Goal: Task Accomplishment & Management: Complete application form

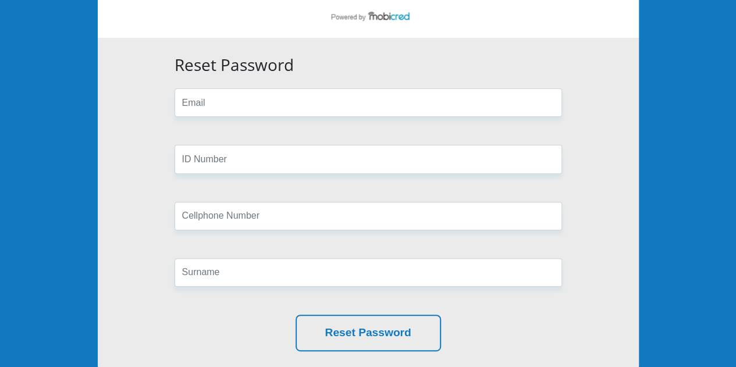
scroll to position [57, 0]
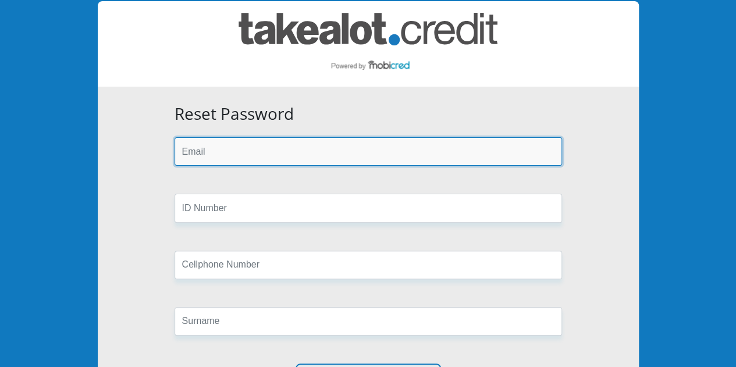
click at [239, 157] on input "email" at bounding box center [368, 151] width 387 height 29
type input "[EMAIL_ADDRESS][DOMAIN_NAME]"
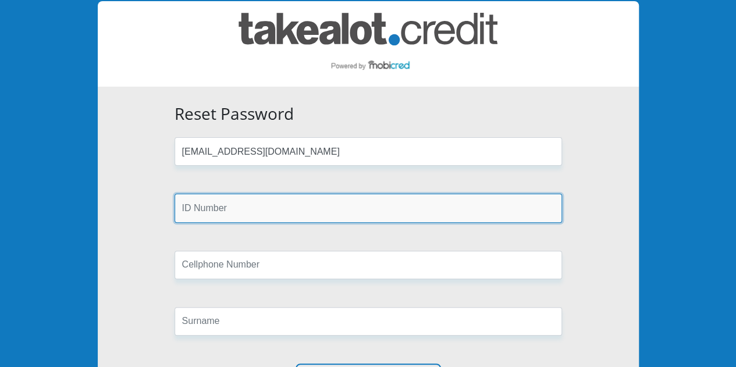
click at [223, 204] on input "text" at bounding box center [368, 208] width 387 height 29
type input "0211020434083"
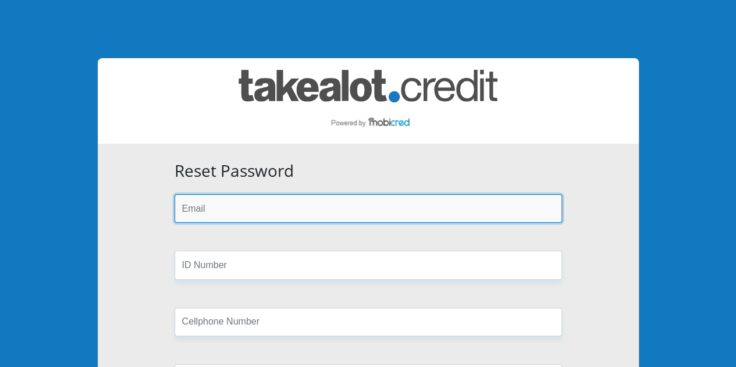
click at [305, 218] on input "email" at bounding box center [368, 208] width 387 height 29
type input "zenah03thabi@gmail.com"
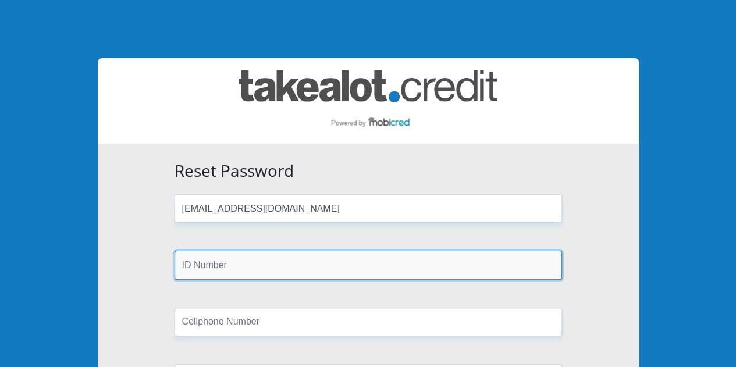
click at [254, 267] on input "text" at bounding box center [368, 265] width 387 height 29
type input "0211020434083"
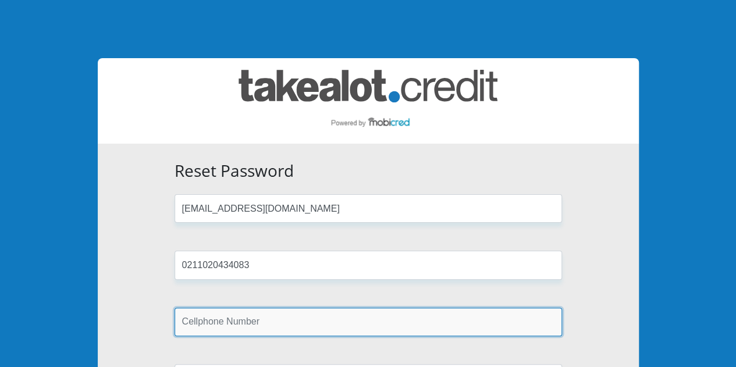
click at [252, 324] on input "text" at bounding box center [368, 322] width 387 height 29
type input "0826687508"
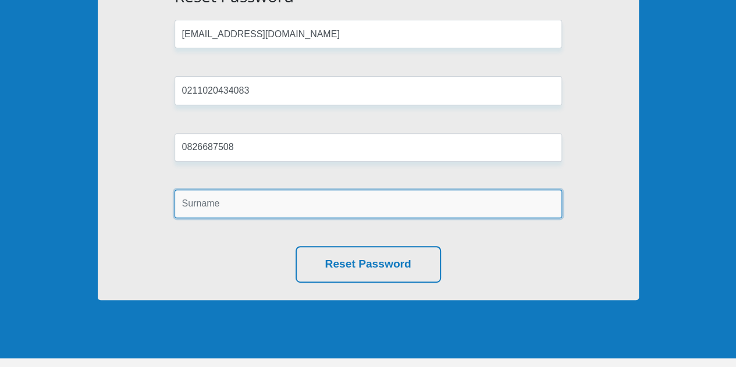
click at [215, 208] on input "text" at bounding box center [368, 204] width 387 height 29
type input "Zikhali"
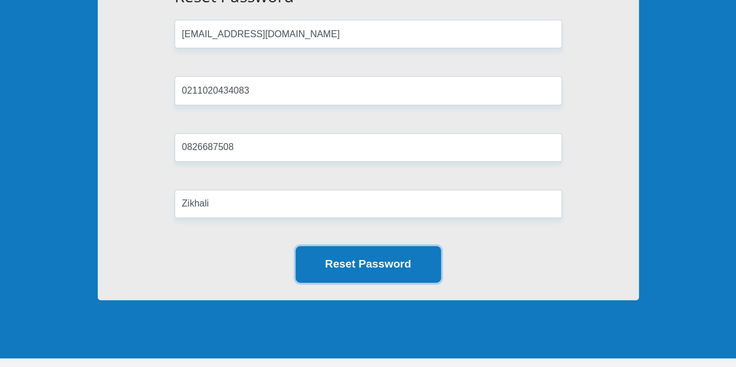
click at [314, 248] on button "Reset Password" at bounding box center [368, 264] width 145 height 37
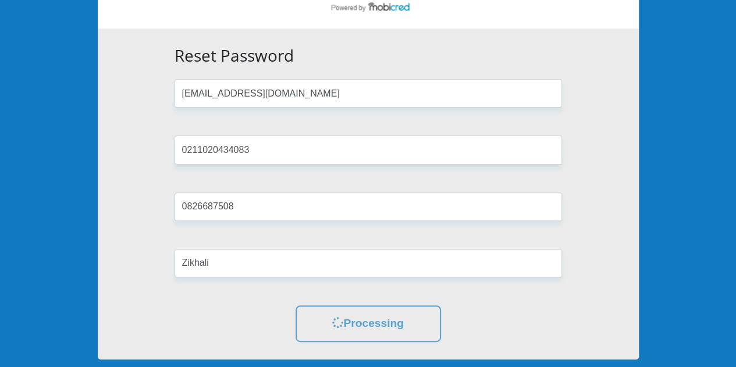
scroll to position [0, 0]
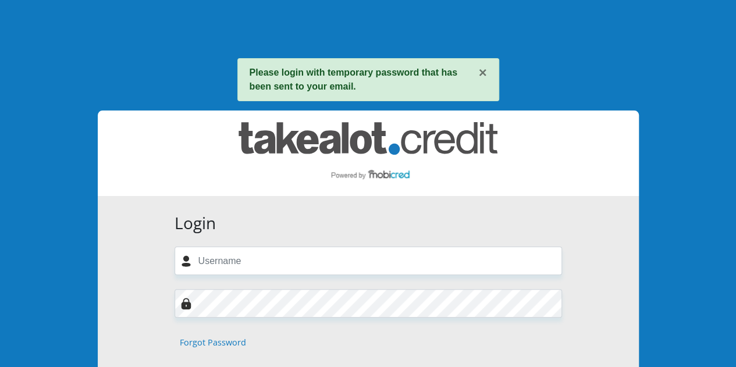
scroll to position [58, 0]
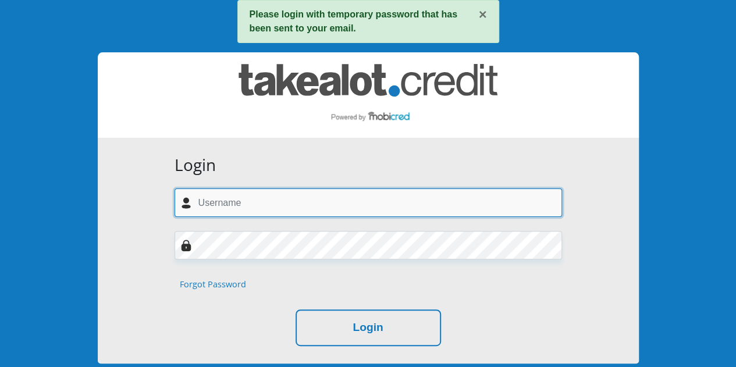
click at [265, 209] on input "text" at bounding box center [368, 202] width 387 height 29
type input "zenah03thabi@gmail.com"
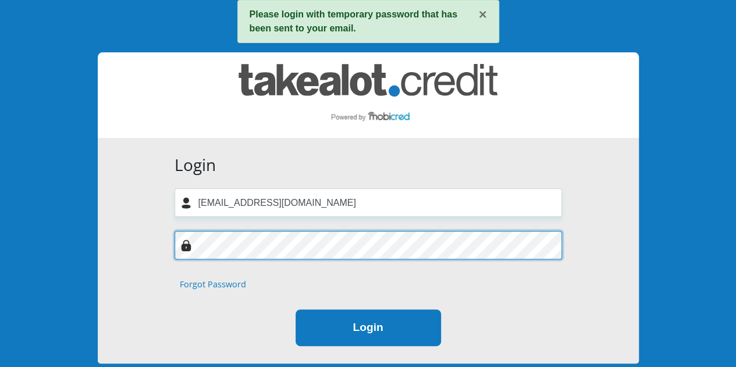
click at [390, 343] on button "Login" at bounding box center [368, 328] width 145 height 37
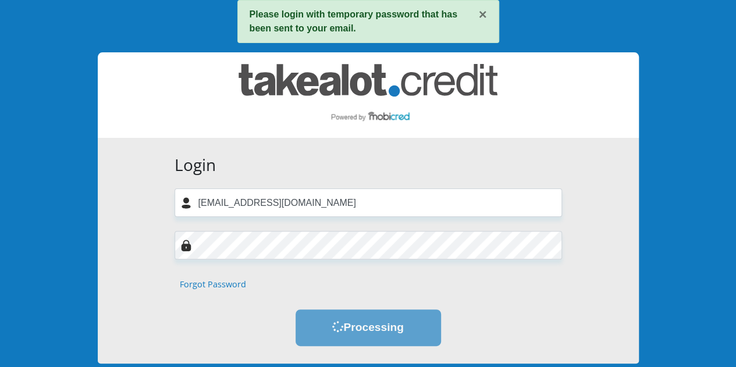
scroll to position [0, 0]
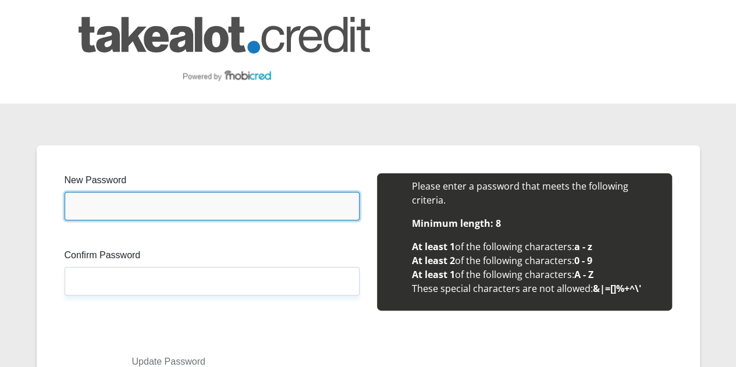
click at [194, 192] on input "New Password" at bounding box center [212, 206] width 295 height 29
type input "zenamileShops333/"
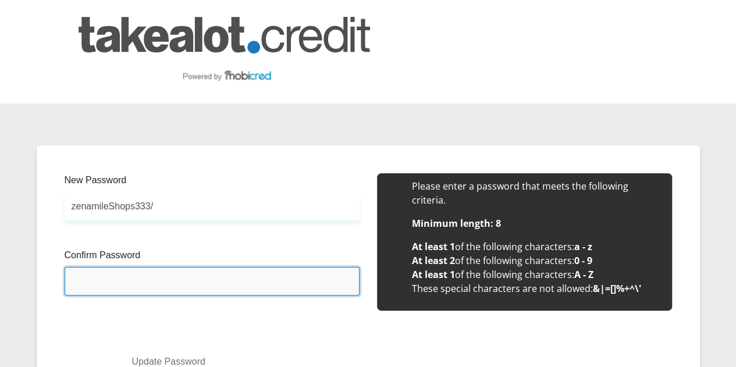
click at [127, 267] on input "Confirm Password" at bounding box center [212, 281] width 295 height 29
type input "zenamileShops333/"
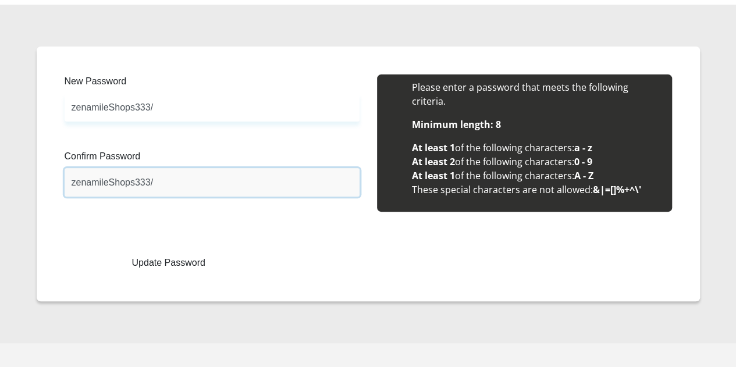
scroll to position [102, 0]
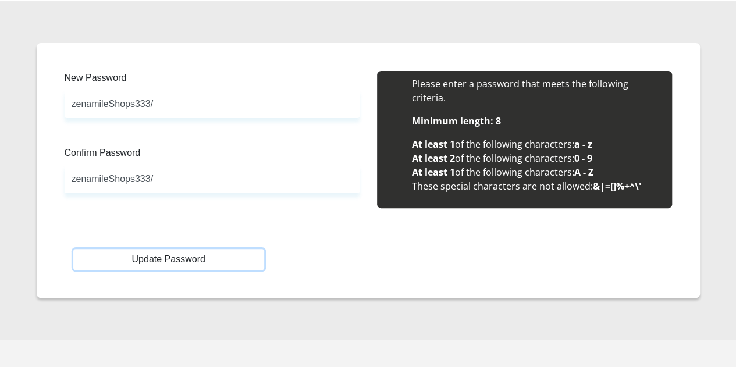
click at [186, 249] on button "Update Password" at bounding box center [168, 259] width 191 height 21
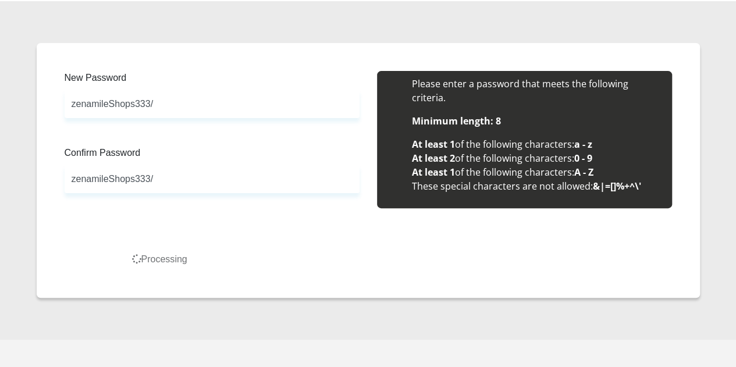
scroll to position [0, 0]
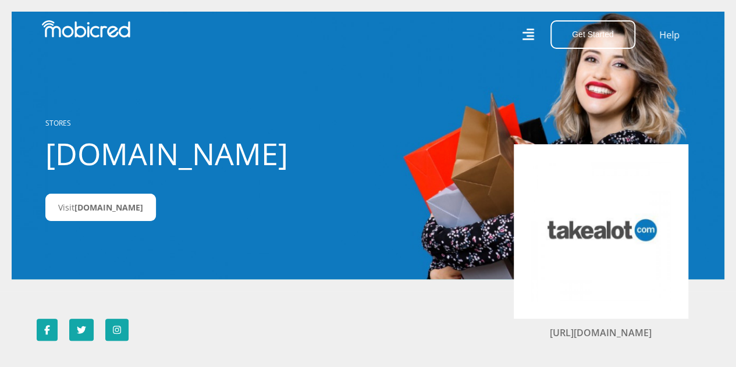
scroll to position [58, 0]
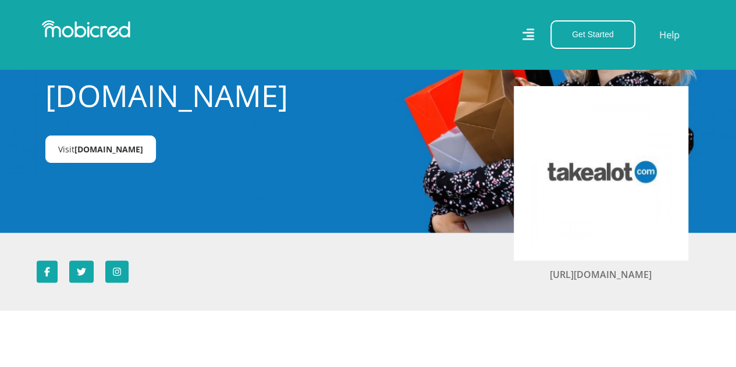
click at [112, 158] on link "Visit Takealot.credit" at bounding box center [100, 149] width 111 height 27
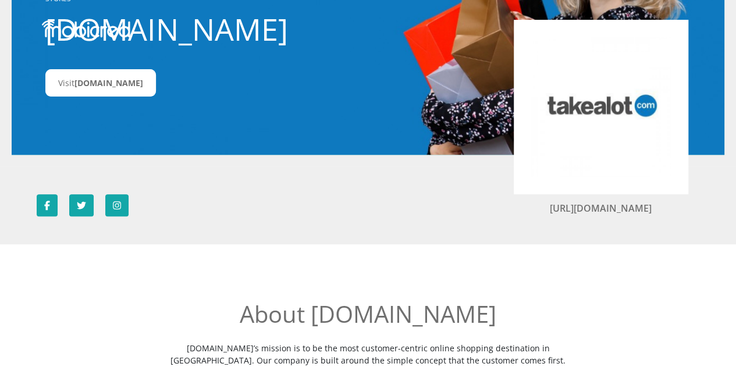
scroll to position [0, 0]
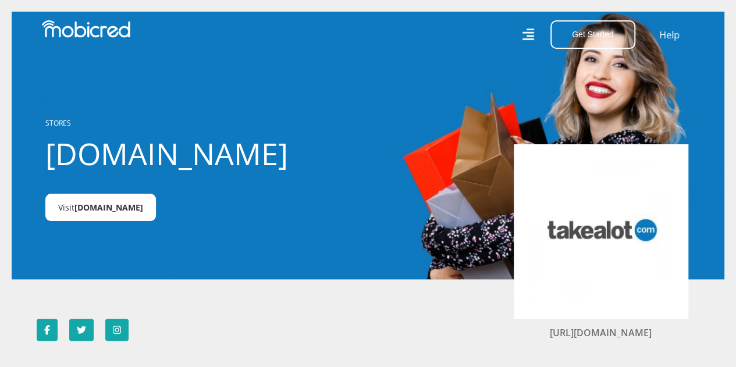
click at [121, 209] on span "Takealot.credit" at bounding box center [108, 207] width 69 height 11
click at [532, 40] on icon at bounding box center [528, 35] width 12 height 12
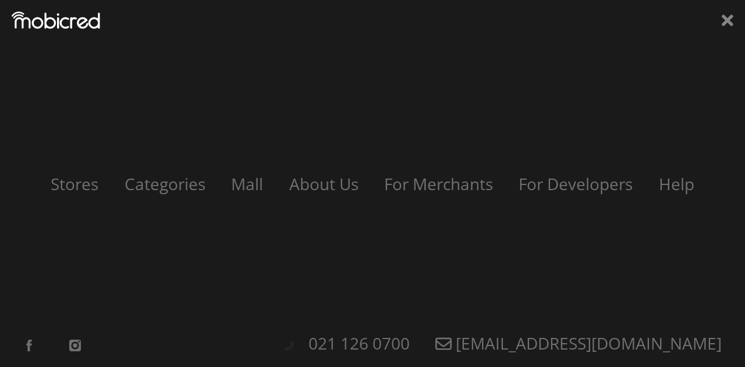
click at [716, 24] on div "Stores Categories Mall About Us For Merchants For Developers Help Sign Up Sign …" at bounding box center [372, 183] width 745 height 367
click at [724, 22] on icon at bounding box center [727, 20] width 12 height 17
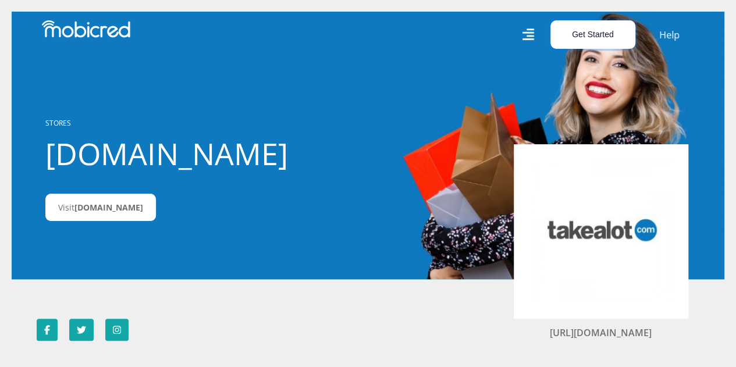
click at [596, 35] on button "Get Started" at bounding box center [592, 34] width 85 height 29
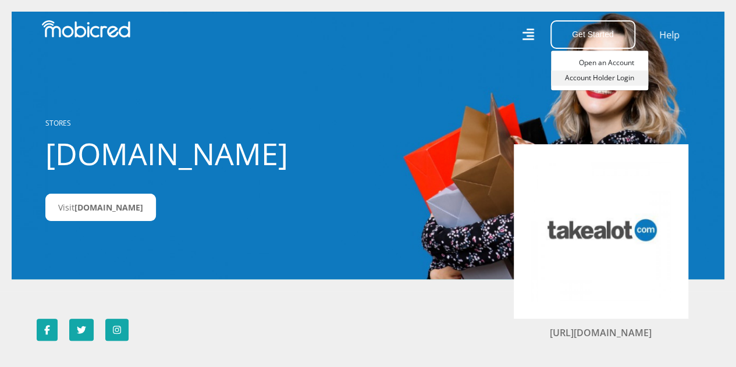
click at [623, 77] on link "Account Holder Login" at bounding box center [599, 77] width 97 height 15
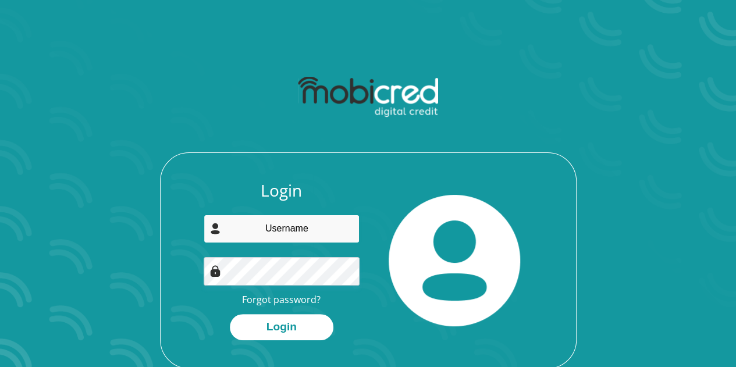
click at [290, 234] on input "email" at bounding box center [282, 229] width 156 height 29
type input "[EMAIL_ADDRESS][DOMAIN_NAME]"
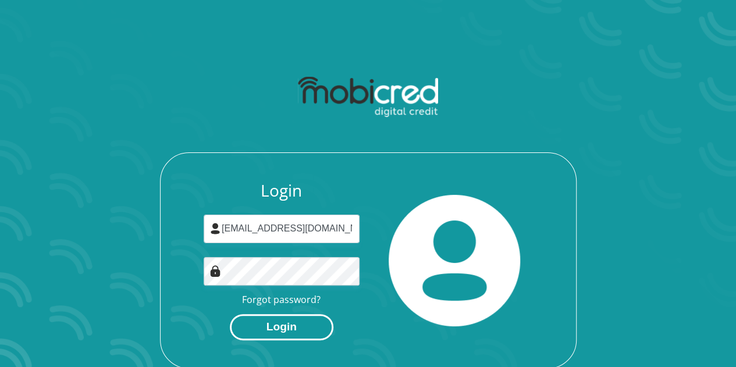
click at [285, 322] on button "Login" at bounding box center [282, 327] width 104 height 26
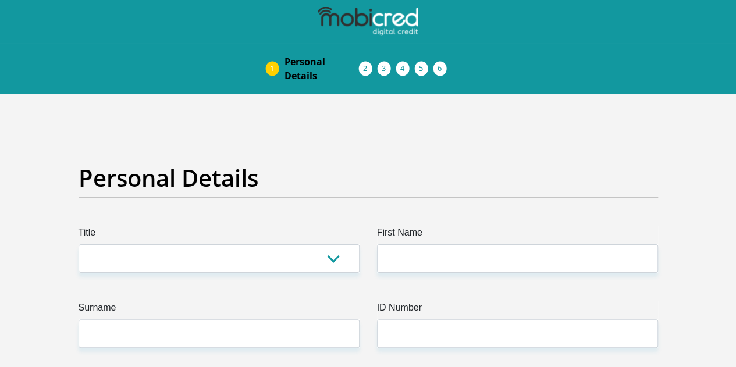
click at [0, 0] on img at bounding box center [0, 0] width 0 height 0
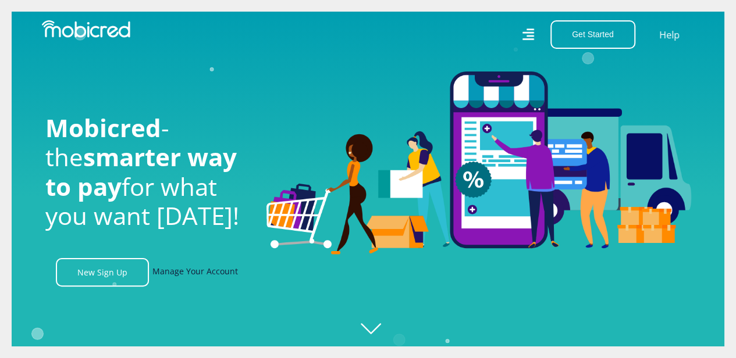
click at [219, 274] on link "Manage Your Account" at bounding box center [195, 272] width 86 height 29
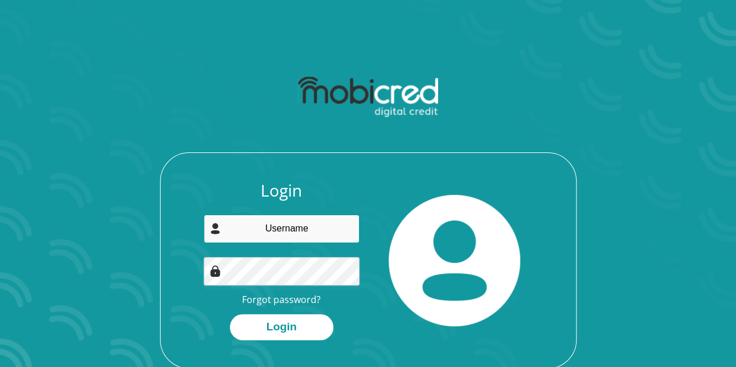
click at [294, 227] on input "email" at bounding box center [282, 229] width 156 height 29
type input "[EMAIL_ADDRESS][DOMAIN_NAME]"
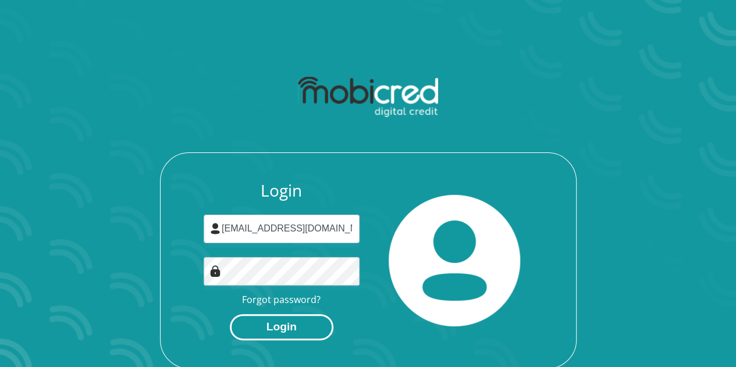
click at [291, 328] on button "Login" at bounding box center [282, 327] width 104 height 26
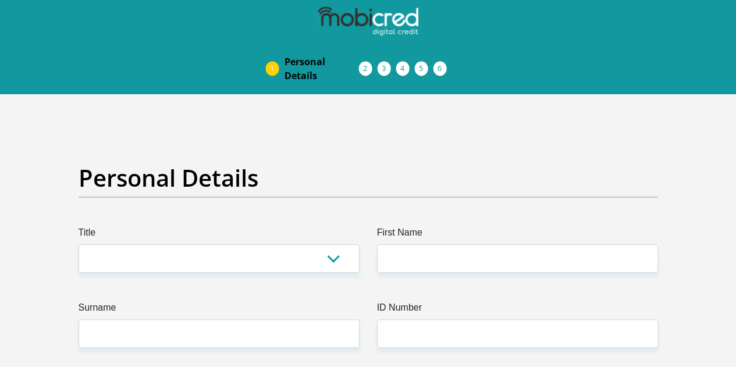
click at [424, 64] on link "Debicheck Mandate" at bounding box center [415, 68] width 19 height 9
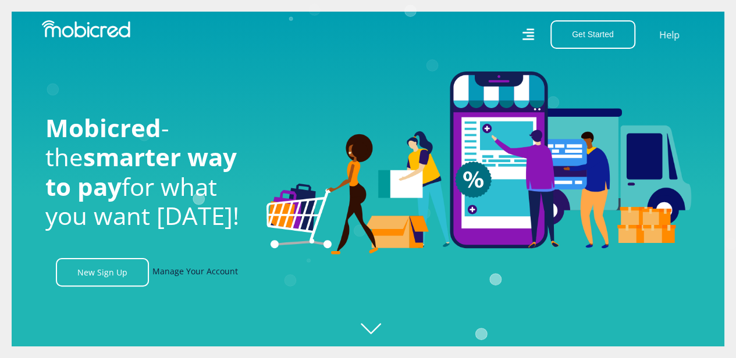
click at [174, 267] on link "Manage Your Account" at bounding box center [195, 272] width 86 height 29
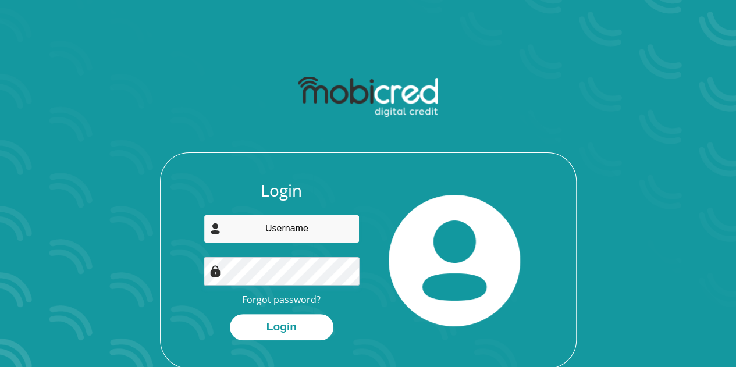
click at [278, 233] on input "email" at bounding box center [282, 229] width 156 height 29
type input "[EMAIL_ADDRESS][DOMAIN_NAME]"
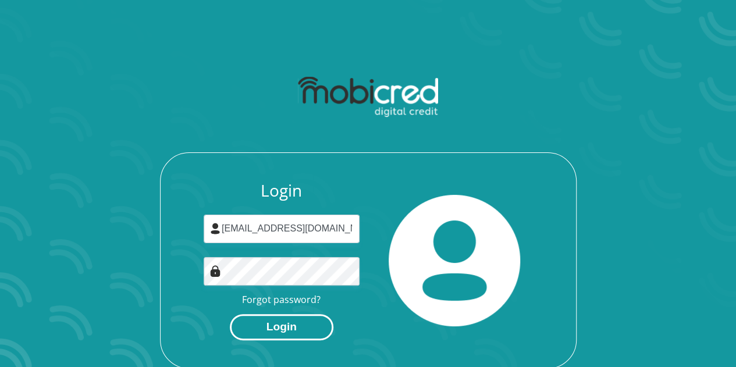
click at [290, 337] on button "Login" at bounding box center [282, 327] width 104 height 26
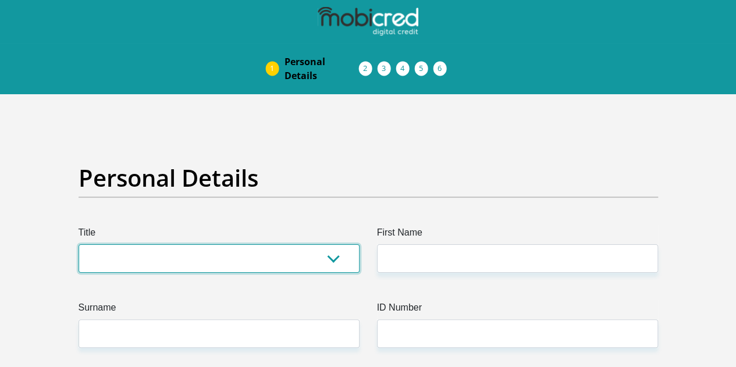
click at [246, 244] on select "Mr Ms Mrs Dr Other" at bounding box center [219, 258] width 281 height 29
select select "Ms"
click at [79, 244] on select "Mr Ms Mrs Dr Other" at bounding box center [219, 258] width 281 height 29
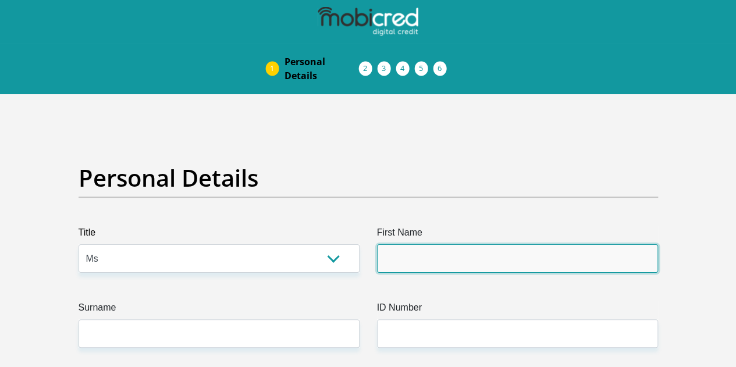
click at [394, 244] on input "First Name" at bounding box center [517, 258] width 281 height 29
type input "Zenamile"
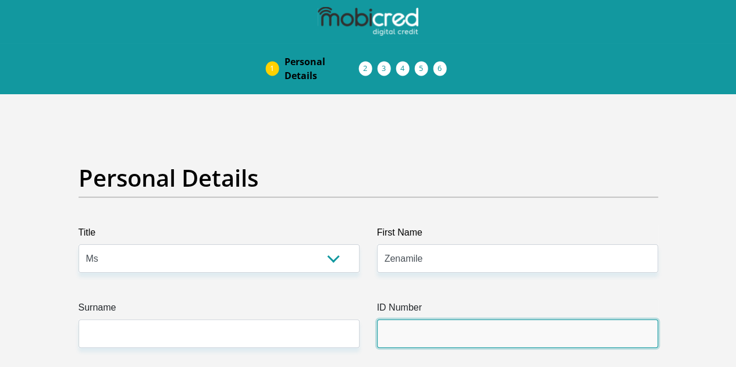
click at [405, 319] on input "ID Number" at bounding box center [517, 333] width 281 height 29
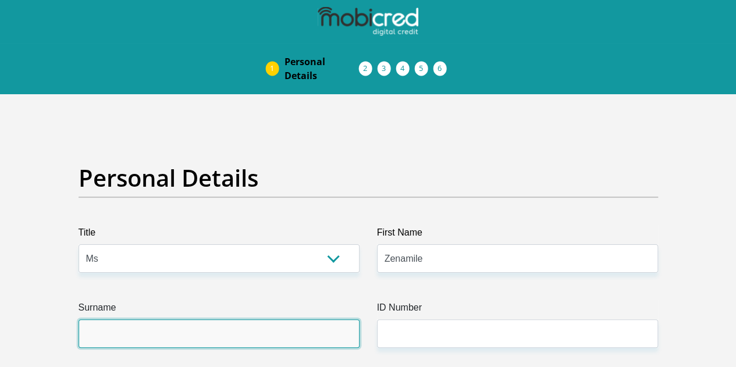
click at [243, 319] on input "Surname" at bounding box center [219, 333] width 281 height 29
type input "Zikhali"
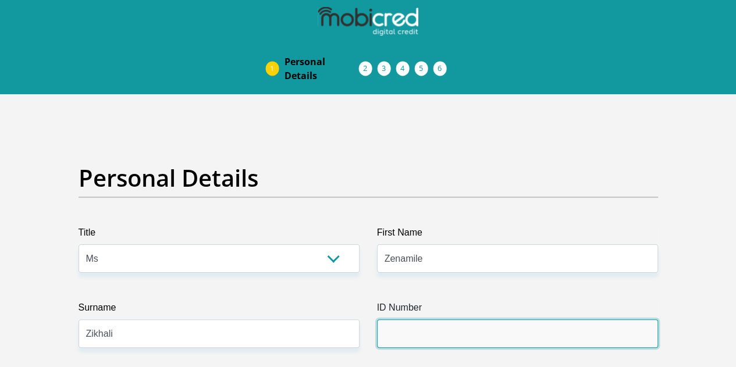
click at [456, 319] on input "ID Number" at bounding box center [517, 333] width 281 height 29
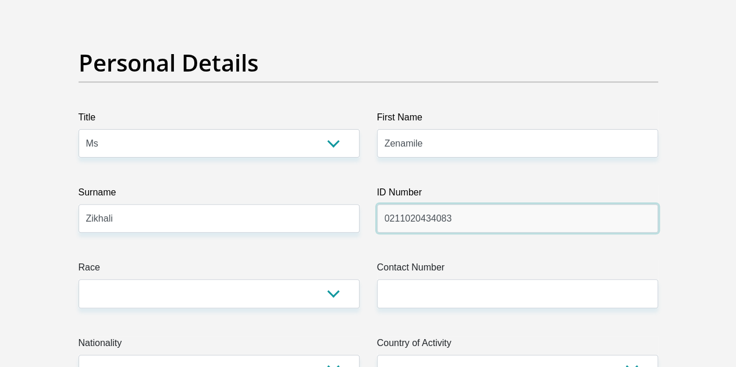
scroll to position [116, 0]
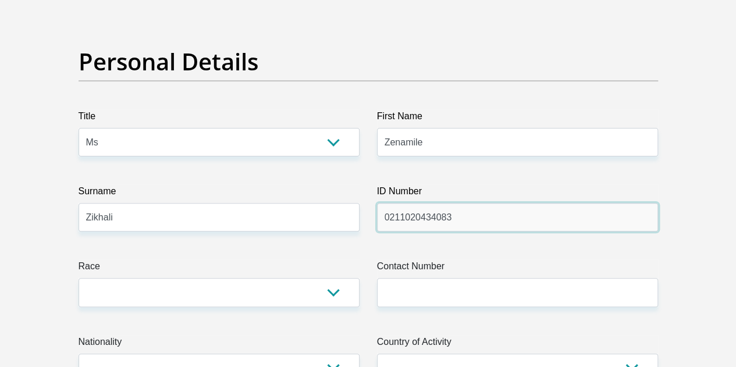
type input "0211020434083"
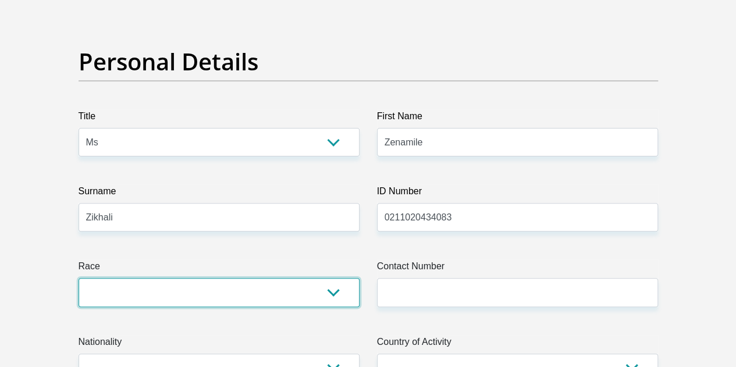
click at [282, 278] on select "Black Coloured Indian White Other" at bounding box center [219, 292] width 281 height 29
select select "1"
click at [79, 278] on select "Black Coloured Indian White Other" at bounding box center [219, 292] width 281 height 29
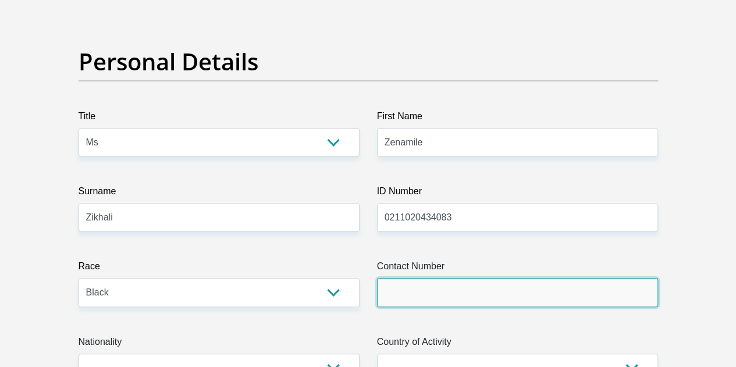
click at [397, 278] on input "Contact Number" at bounding box center [517, 292] width 281 height 29
type input "0826687508"
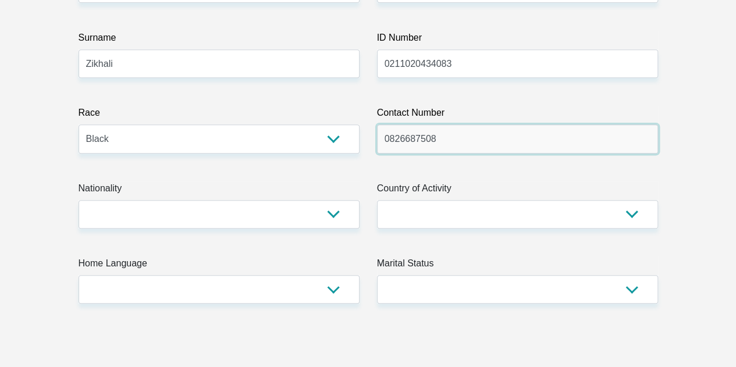
scroll to position [291, 0]
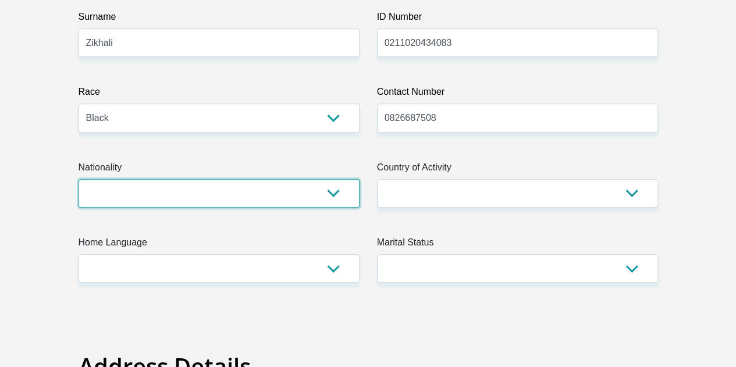
click at [284, 179] on select "South Africa Afghanistan Aland Islands Albania Algeria America Samoa American V…" at bounding box center [219, 193] width 281 height 29
select select "ZAF"
click at [79, 179] on select "South Africa Afghanistan Aland Islands Albania Algeria America Samoa American V…" at bounding box center [219, 193] width 281 height 29
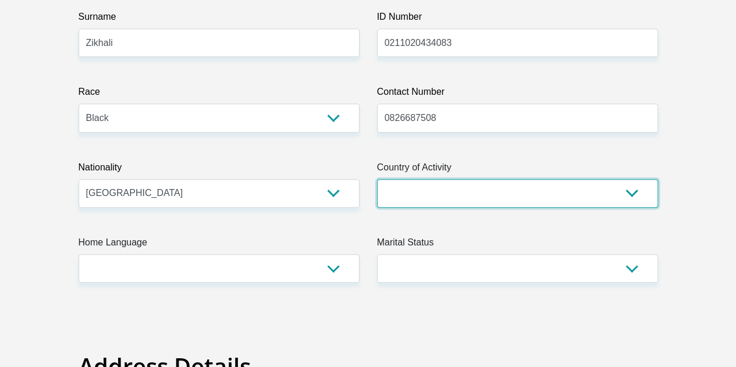
click at [432, 179] on select "South Africa Afghanistan Aland Islands Albania Algeria America Samoa American V…" at bounding box center [517, 193] width 281 height 29
select select "ZAF"
click at [377, 179] on select "South Africa Afghanistan Aland Islands Albania Algeria America Samoa American V…" at bounding box center [517, 193] width 281 height 29
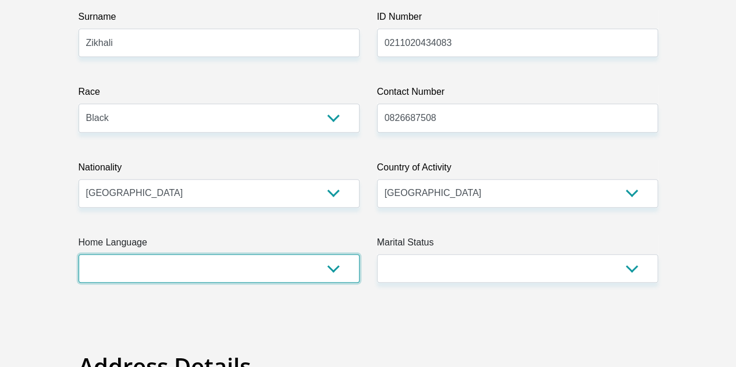
click at [323, 254] on select "Afrikaans English Sepedi South Ndebele Southern Sotho Swati Tsonga Tswana Venda…" at bounding box center [219, 268] width 281 height 29
select select "zul"
click at [79, 254] on select "Afrikaans English Sepedi South Ndebele Southern Sotho Swati Tsonga Tswana Venda…" at bounding box center [219, 268] width 281 height 29
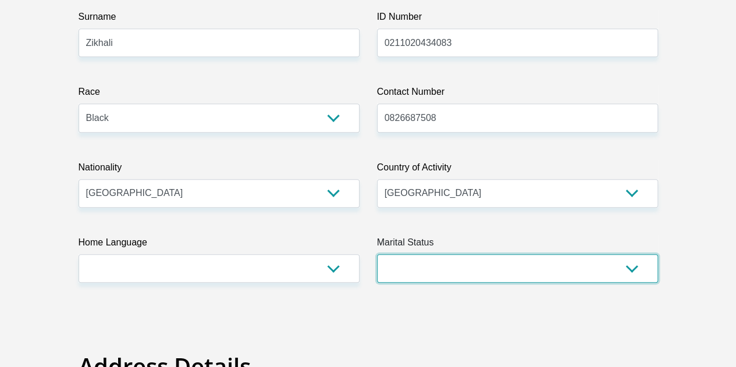
click at [422, 254] on select "Married ANC Single Divorced Widowed Married COP or Customary Law" at bounding box center [517, 268] width 281 height 29
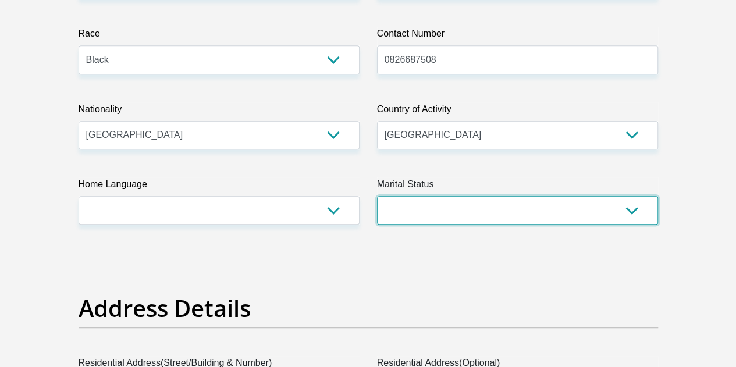
click at [438, 196] on select "Married ANC Single Divorced Widowed Married COP or Customary Law" at bounding box center [517, 210] width 281 height 29
select select "2"
click at [377, 196] on select "Married ANC Single Divorced Widowed Married COP or Customary Law" at bounding box center [517, 210] width 281 height 29
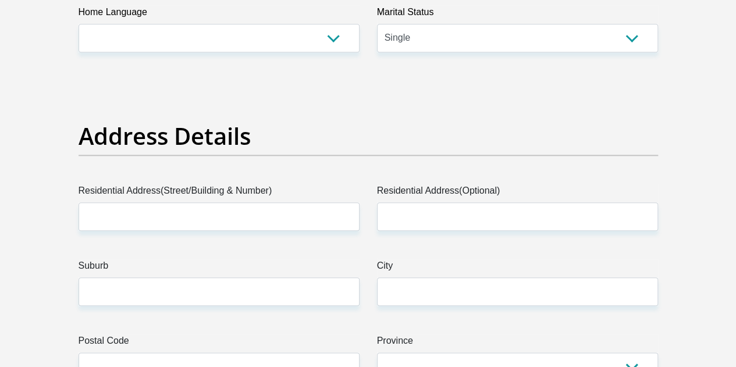
scroll to position [524, 0]
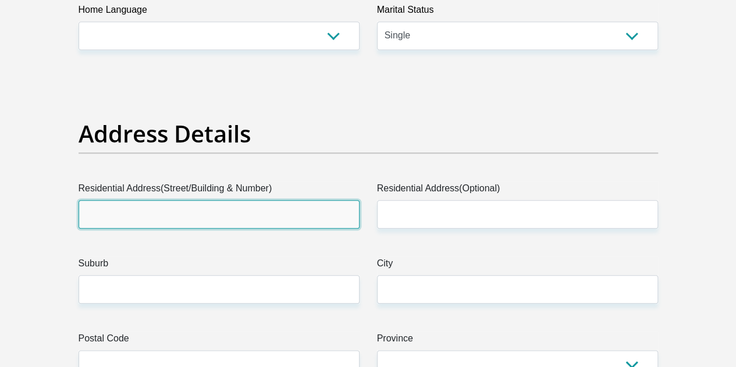
click at [303, 200] on input "Residential Address(Street/Building & Number)" at bounding box center [219, 214] width 281 height 29
type input "Chiltern Road"
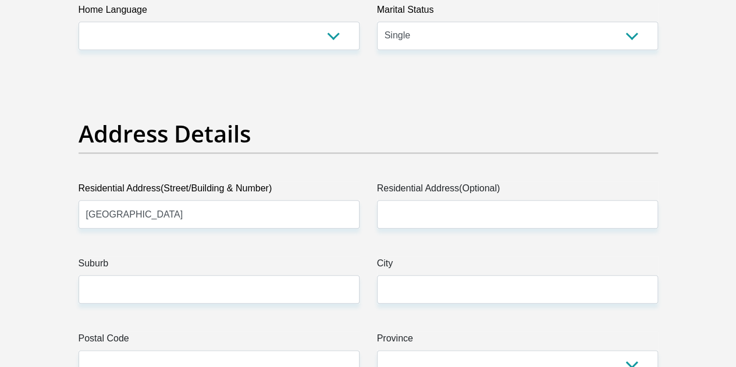
click at [450, 182] on label "Residential Address(Optional)" at bounding box center [517, 191] width 281 height 19
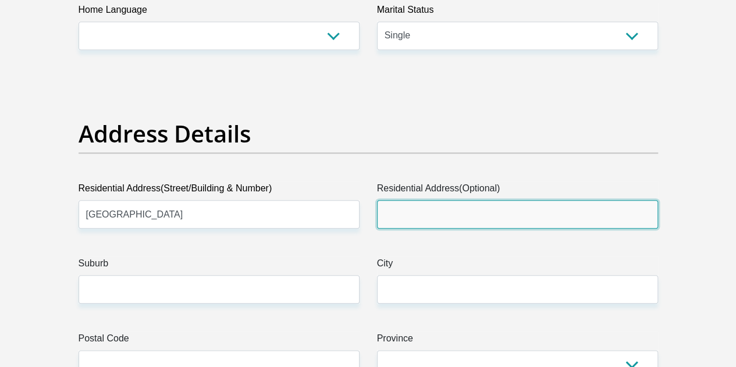
click at [450, 200] on input "Residential Address(Optional)" at bounding box center [517, 214] width 281 height 29
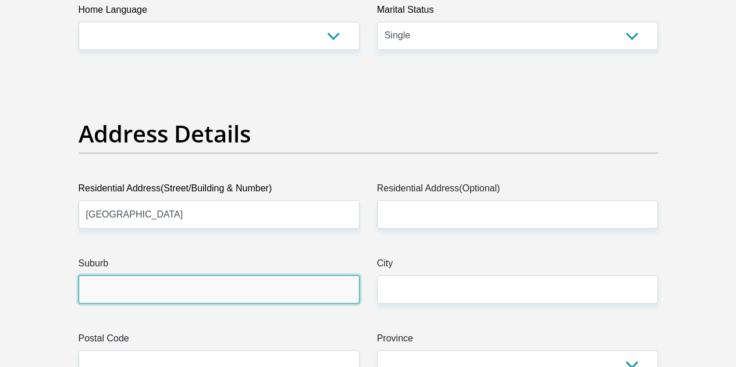
click at [216, 275] on input "Suburb" at bounding box center [219, 289] width 281 height 29
type input "Floracliffe"
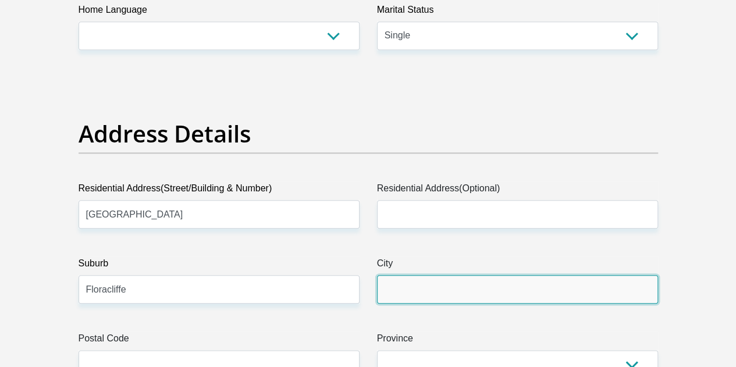
click at [428, 275] on input "City" at bounding box center [517, 289] width 281 height 29
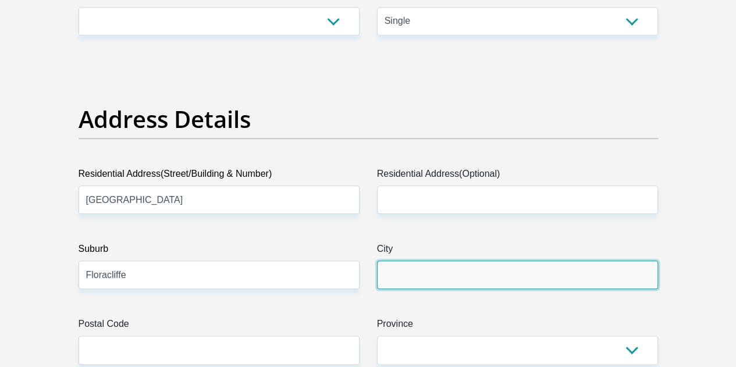
scroll to position [582, 0]
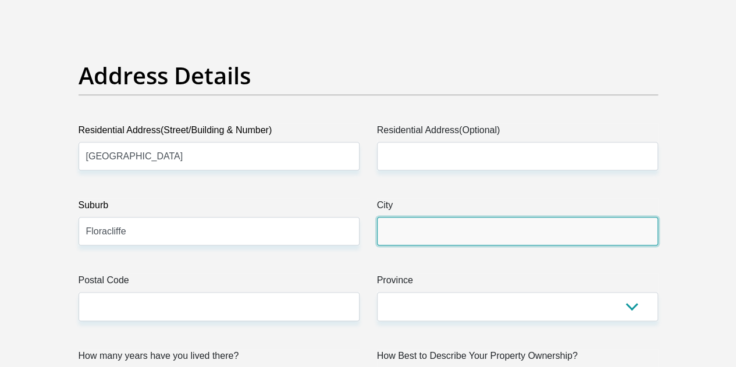
click at [458, 217] on input "City" at bounding box center [517, 231] width 281 height 29
type input "Johannesburg"
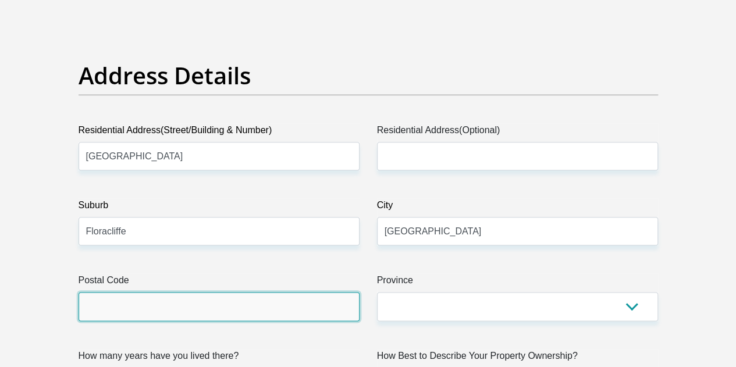
click at [291, 292] on input "Postal Code" at bounding box center [219, 306] width 281 height 29
type input "1709"
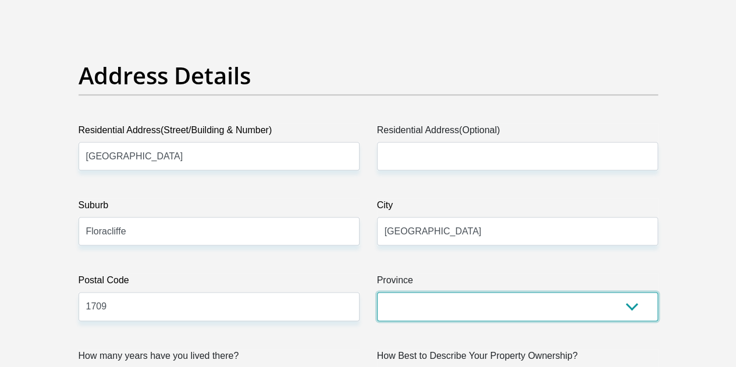
click at [445, 292] on select "Eastern Cape Free State Gauteng KwaZulu-Natal Limpopo Mpumalanga Northern Cape …" at bounding box center [517, 306] width 281 height 29
select select "Gauteng"
click at [377, 292] on select "Eastern Cape Free State Gauteng KwaZulu-Natal Limpopo Mpumalanga Northern Cape …" at bounding box center [517, 306] width 281 height 29
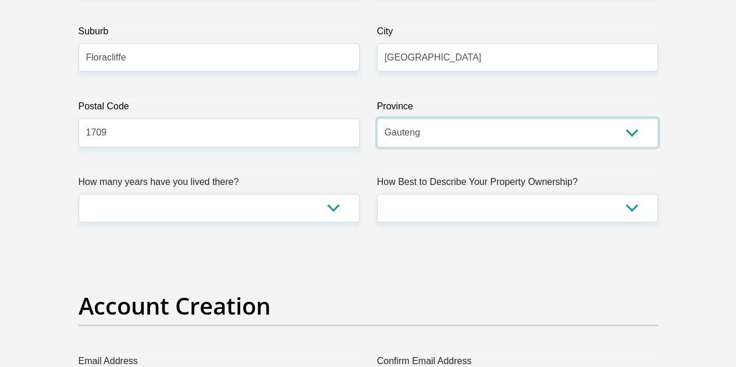
scroll to position [756, 0]
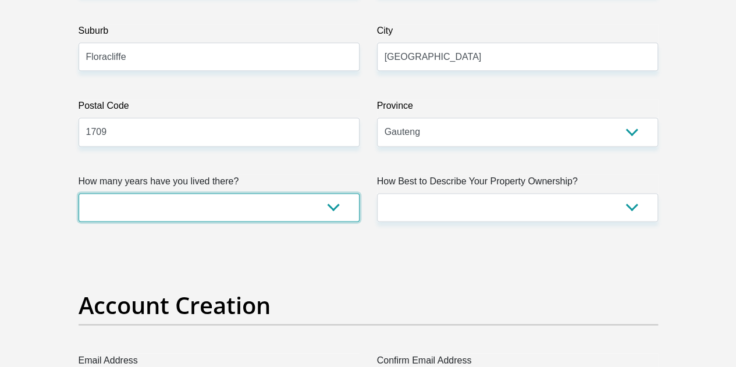
click at [299, 193] on select "less than 1 year 1-3 years 3-5 years 5+ years" at bounding box center [219, 207] width 281 height 29
select select "2"
click at [79, 193] on select "less than 1 year 1-3 years 3-5 years 5+ years" at bounding box center [219, 207] width 281 height 29
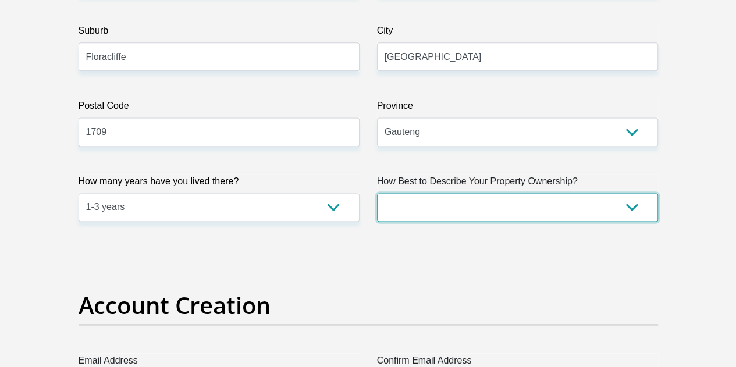
click at [493, 193] on select "Owned Rented Family Owned Company Dwelling" at bounding box center [517, 207] width 281 height 29
select select "Rented"
click at [377, 193] on select "Owned Rented Family Owned Company Dwelling" at bounding box center [517, 207] width 281 height 29
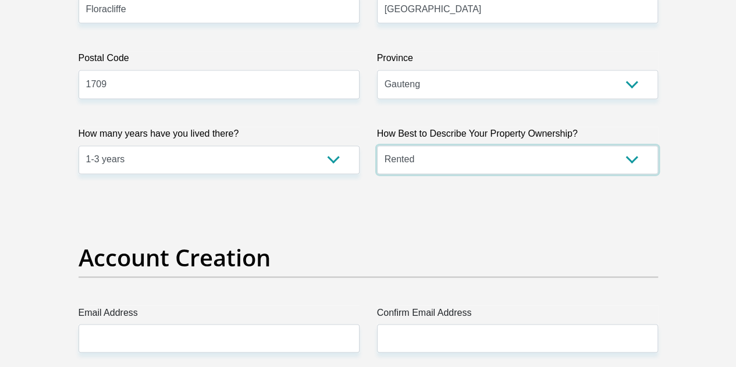
scroll to position [931, 0]
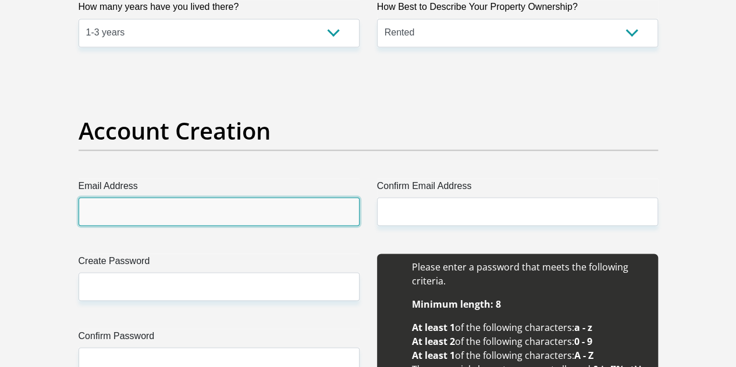
click at [280, 197] on input "Email Address" at bounding box center [219, 211] width 281 height 29
type input "zenah03thabi@gmail.com"
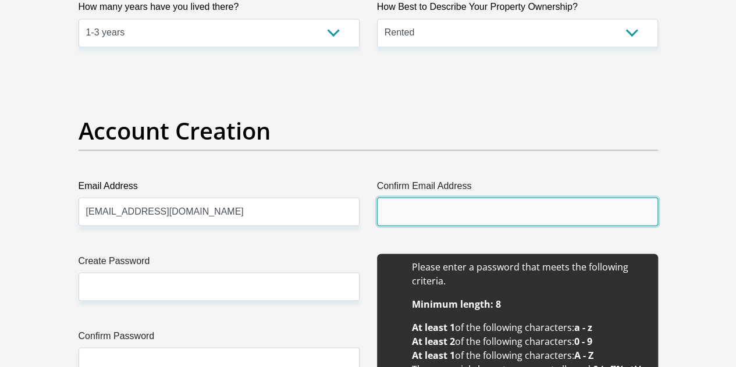
drag, startPoint x: 483, startPoint y: 167, endPoint x: 465, endPoint y: 169, distance: 17.5
click at [483, 197] on input "Confirm Email Address" at bounding box center [517, 211] width 281 height 29
type input "zenah03thabi@gmail.com"
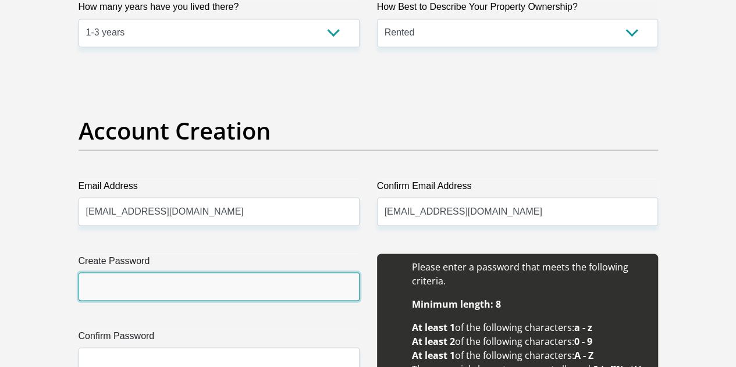
click at [247, 272] on input "Create Password" at bounding box center [219, 286] width 281 height 29
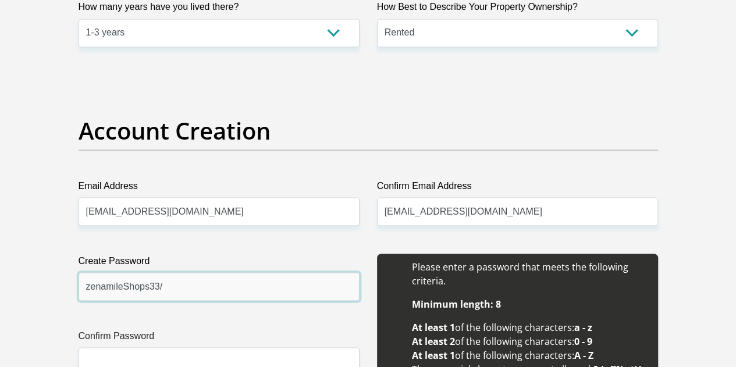
click at [154, 272] on input "zenamileShops33/" at bounding box center [219, 286] width 281 height 29
type input "zenamileShops333/"
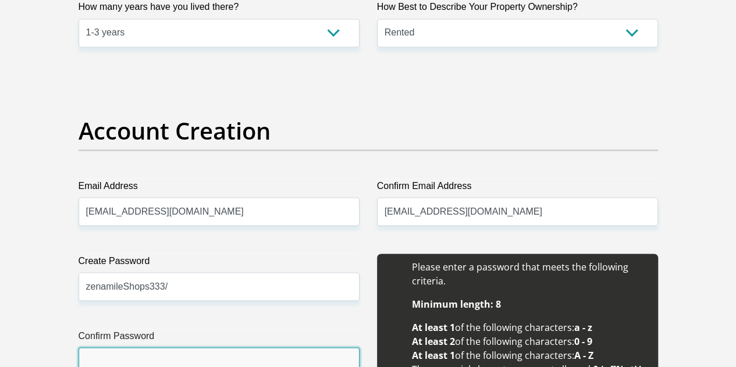
click at [166, 347] on input "Confirm Password" at bounding box center [219, 361] width 281 height 29
type input "zenamileShops333/"
click at [280, 279] on div "Create Password zenamileShops333/ Please input valid password Confirm Password …" at bounding box center [219, 329] width 298 height 150
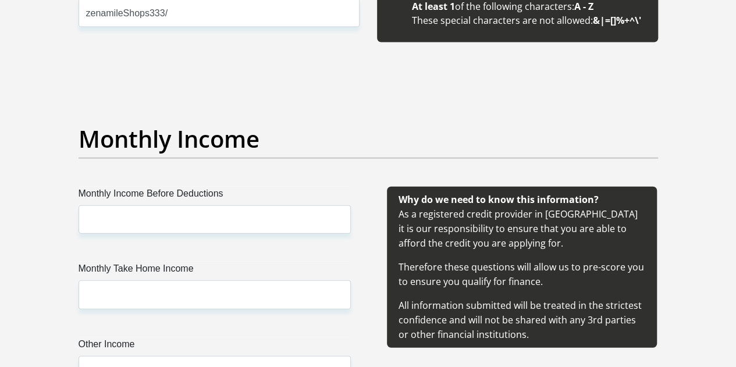
scroll to position [1280, 0]
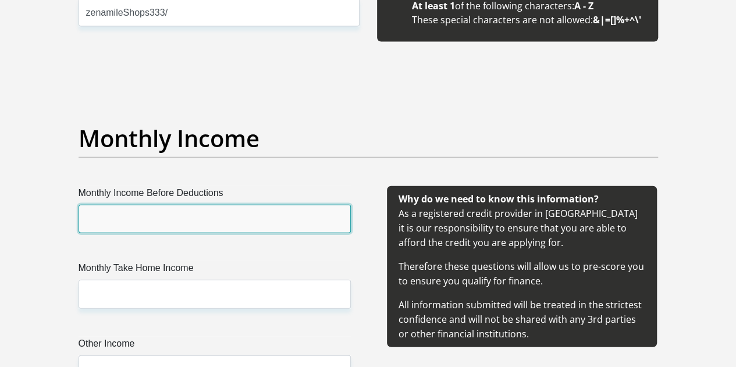
click at [263, 205] on input "Monthly Income Before Deductions" at bounding box center [215, 219] width 272 height 29
type input "22000"
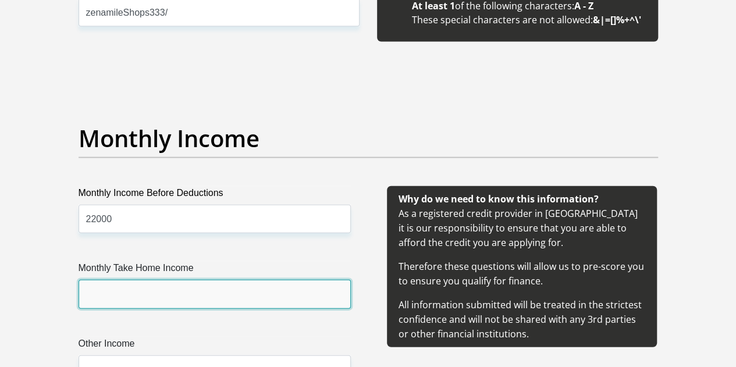
click at [136, 280] on input "Monthly Take Home Income" at bounding box center [215, 294] width 272 height 29
type input "18800"
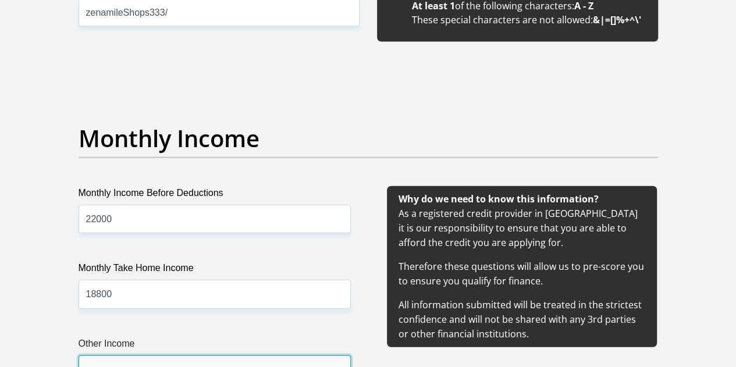
click at [125, 355] on input "Other Income" at bounding box center [215, 369] width 272 height 29
type input "1500"
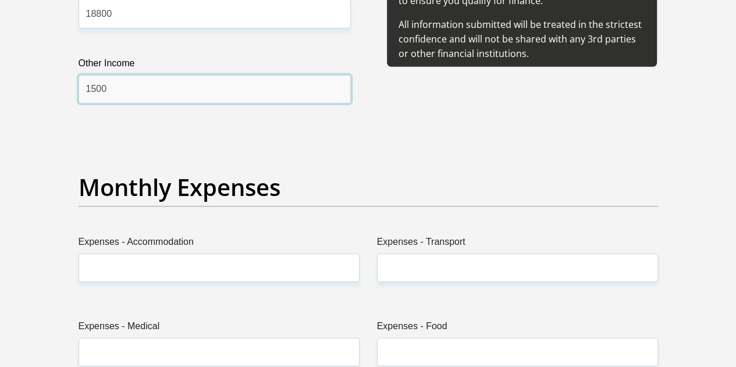
scroll to position [1571, 0]
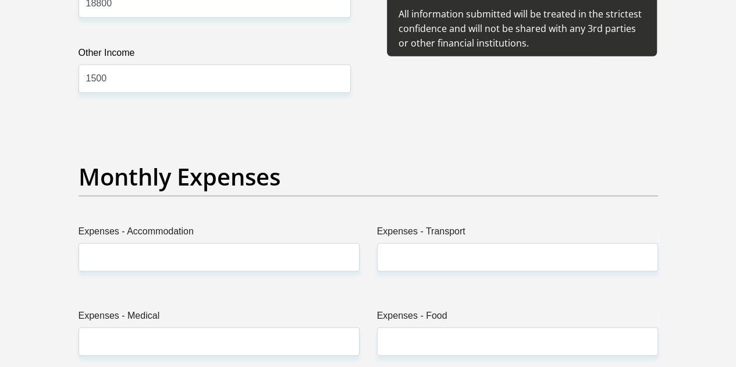
click at [214, 225] on label "Expenses - Accommodation" at bounding box center [219, 234] width 281 height 19
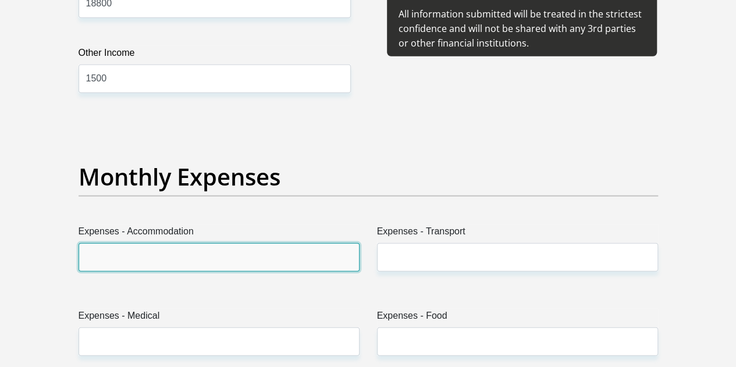
click at [214, 243] on input "Expenses - Accommodation" at bounding box center [219, 257] width 281 height 29
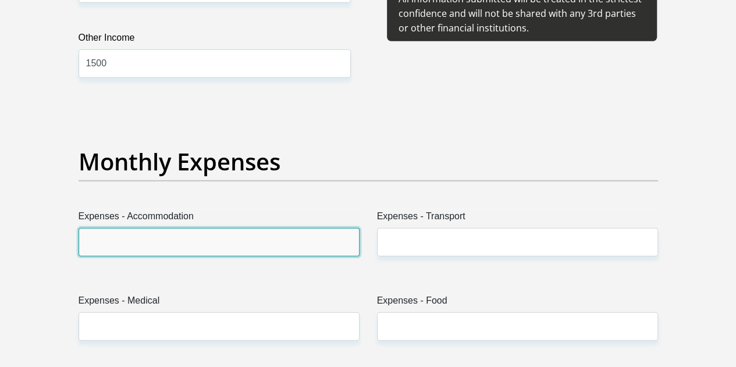
scroll to position [1629, 0]
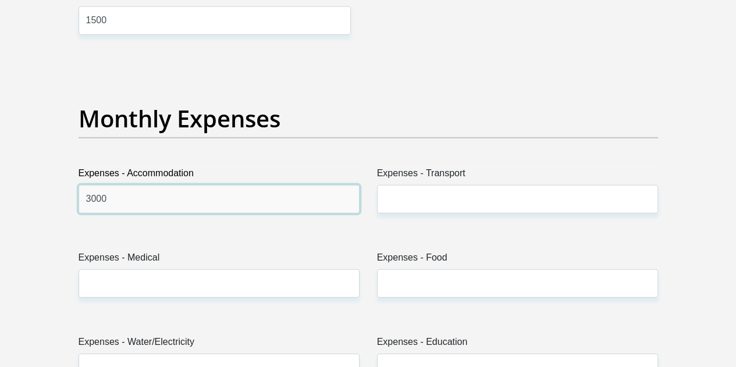
type input "3000"
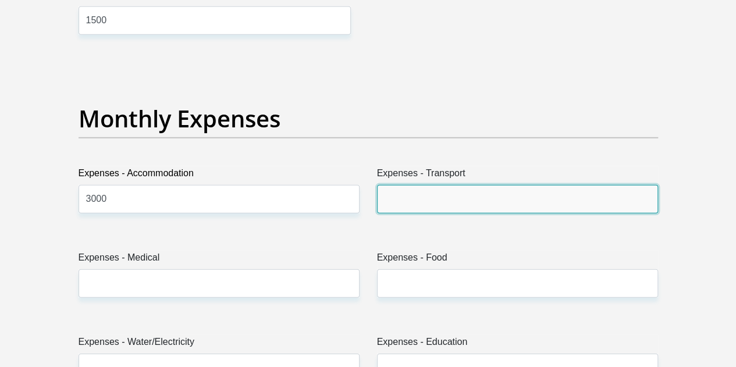
click at [449, 185] on input "Expenses - Transport" at bounding box center [517, 199] width 281 height 29
type input "500"
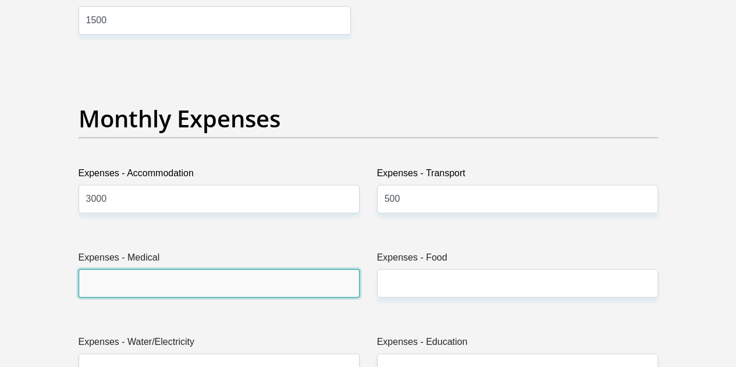
drag, startPoint x: 243, startPoint y: 242, endPoint x: 236, endPoint y: 243, distance: 7.0
click at [243, 269] on input "Expenses - Medical" at bounding box center [219, 283] width 281 height 29
type input "0"
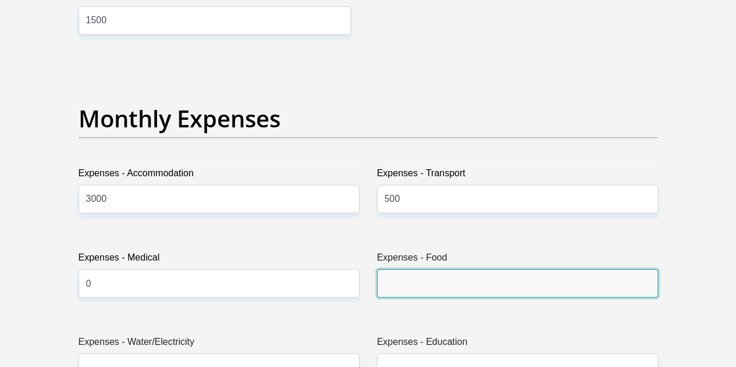
click at [392, 269] on input "Expenses - Food" at bounding box center [517, 283] width 281 height 29
type input "1000"
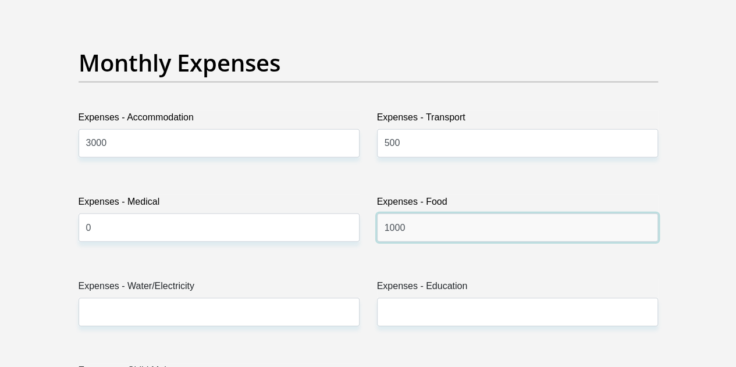
scroll to position [1745, 0]
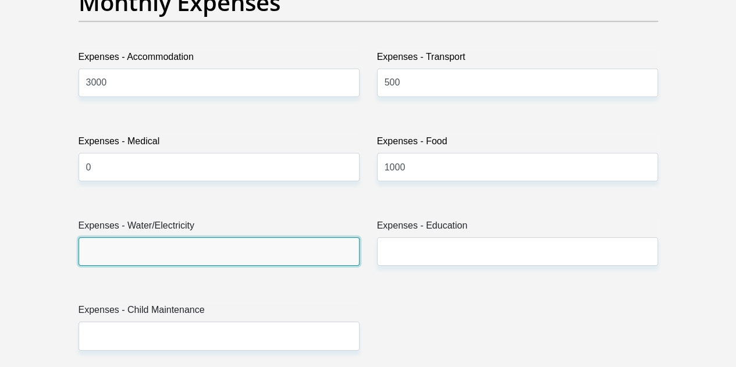
drag, startPoint x: 239, startPoint y: 209, endPoint x: 233, endPoint y: 212, distance: 6.8
click at [239, 237] on input "Expenses - Water/Electricity" at bounding box center [219, 251] width 281 height 29
type input "0"
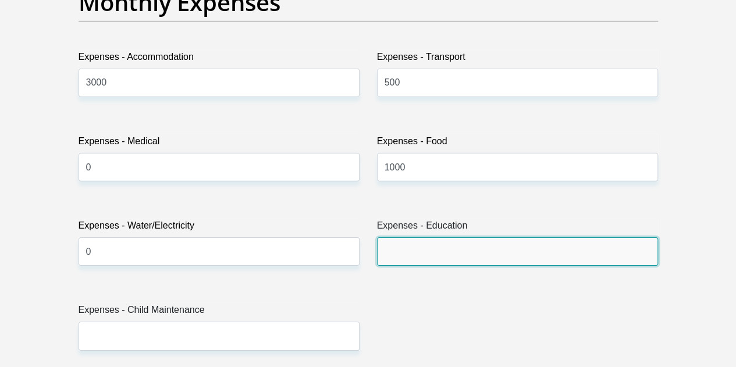
click at [457, 237] on input "Expenses - Education" at bounding box center [517, 251] width 281 height 29
type input "0"
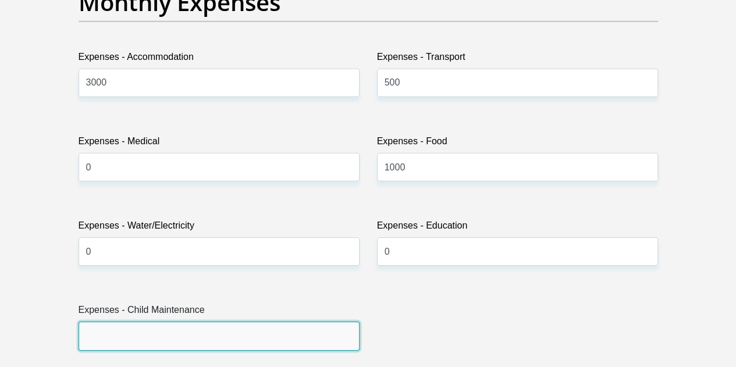
click at [250, 322] on input "Expenses - Child Maintenance" at bounding box center [219, 336] width 281 height 29
type input "0"
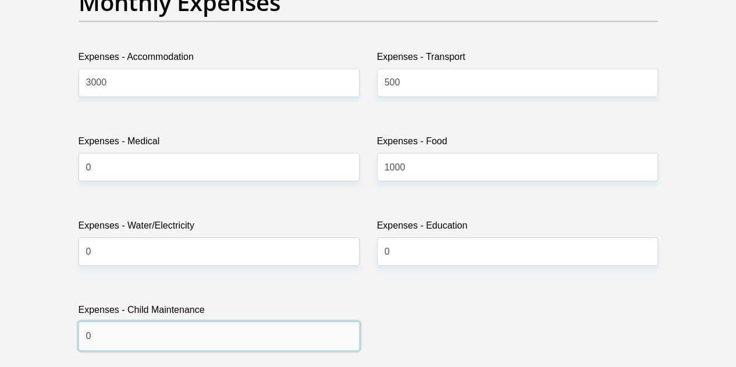
scroll to position [1978, 0]
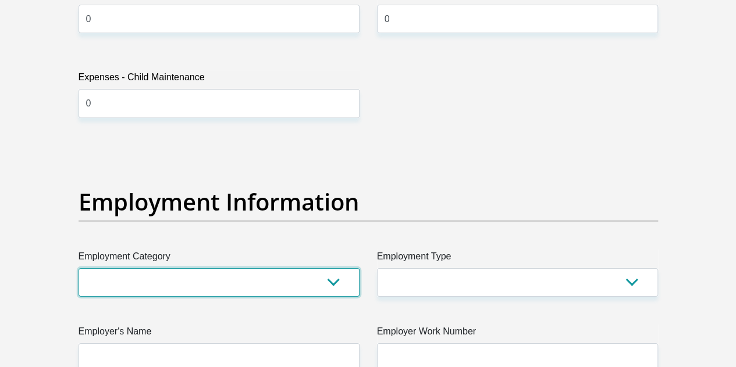
click at [252, 268] on select "AGRICULTURE ALCOHOL & TOBACCO CONSTRUCTION MATERIALS METALLURGY EQUIPMENT FOR R…" at bounding box center [219, 282] width 281 height 29
select select "13"
click at [79, 268] on select "AGRICULTURE ALCOHOL & TOBACCO CONSTRUCTION MATERIALS METALLURGY EQUIPMENT FOR R…" at bounding box center [219, 282] width 281 height 29
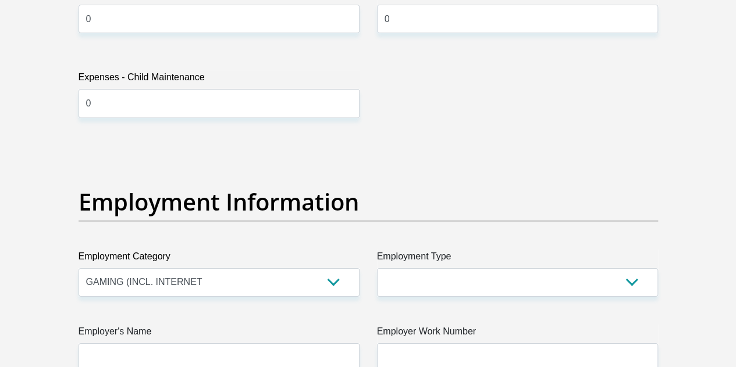
click at [330, 188] on h2 "Employment Information" at bounding box center [368, 202] width 579 height 28
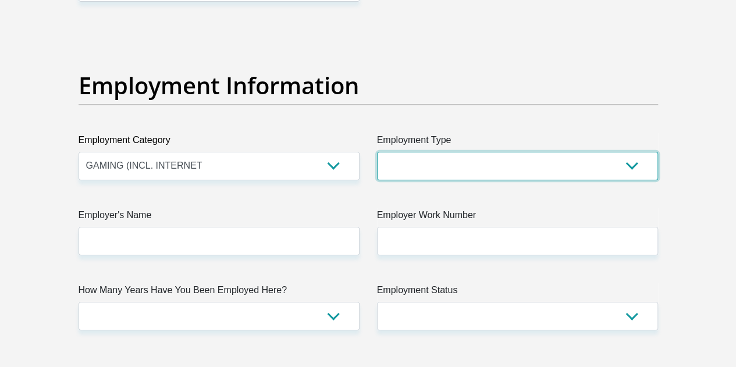
click at [447, 152] on select "College/Lecturer Craft Seller Creative Driver Executive Farmer Forces - Non Com…" at bounding box center [517, 166] width 281 height 29
select select "Manager"
click at [377, 152] on select "College/Lecturer Craft Seller Creative Driver Executive Farmer Forces - Non Com…" at bounding box center [517, 166] width 281 height 29
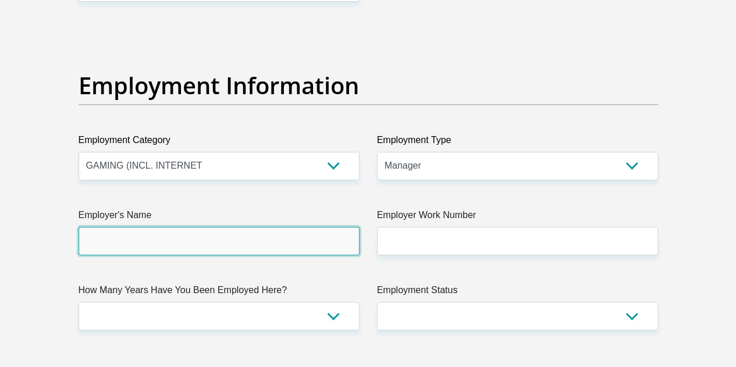
click at [212, 227] on input "Employer's Name" at bounding box center [219, 241] width 281 height 29
type input "MTN"
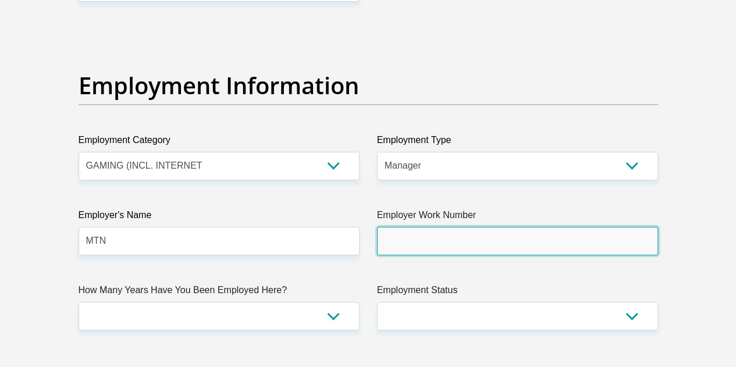
click at [418, 227] on input "Employer Work Number" at bounding box center [517, 241] width 281 height 29
type input "0832114702"
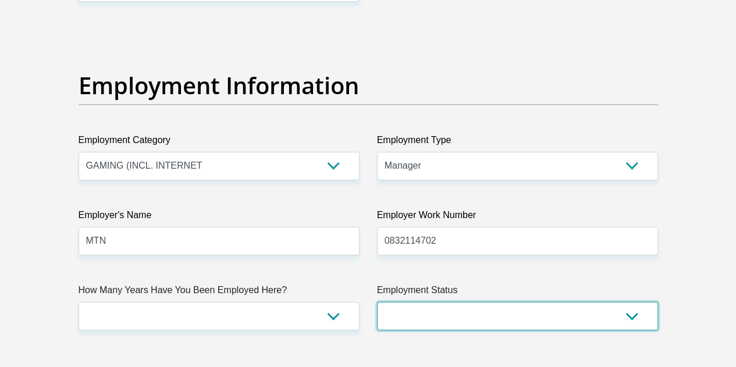
click at [418, 302] on select "Permanent/Full-time Part-time/Casual Contract Worker Self-Employed Housewife Re…" at bounding box center [517, 316] width 281 height 29
select select "1"
click at [377, 302] on select "Permanent/Full-time Part-time/Casual Contract Worker Self-Employed Housewife Re…" at bounding box center [517, 316] width 281 height 29
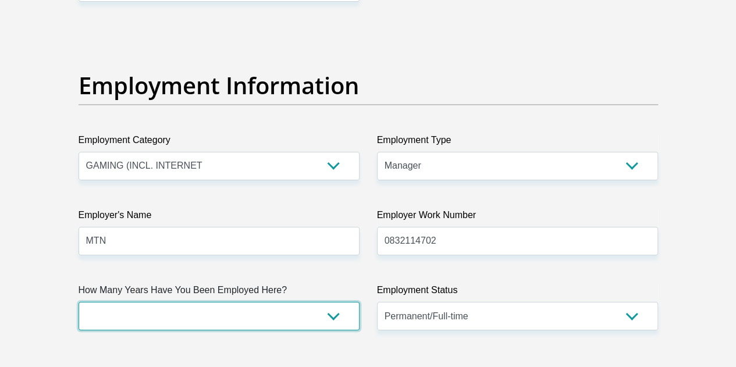
click at [295, 302] on select "less than 1 year 1-3 years 3-5 years 5+ years" at bounding box center [219, 316] width 281 height 29
select select "24"
click at [79, 302] on select "less than 1 year 1-3 years 3-5 years 5+ years" at bounding box center [219, 316] width 281 height 29
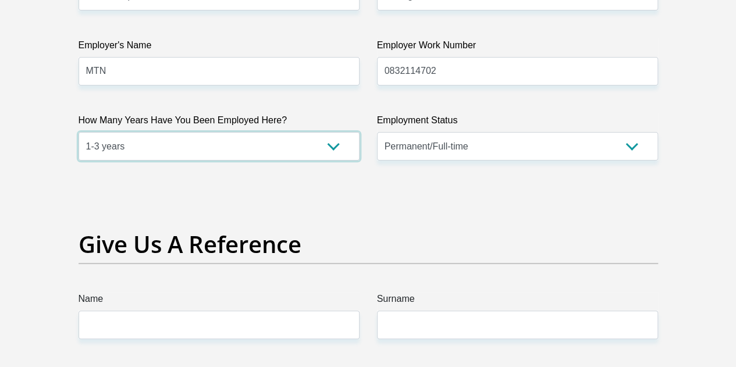
scroll to position [2269, 0]
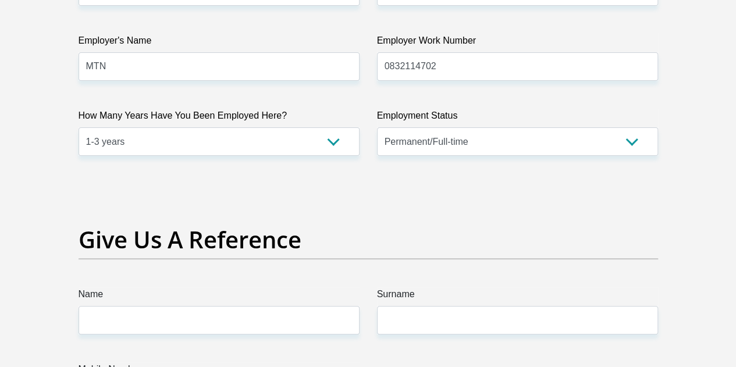
drag, startPoint x: 318, startPoint y: 148, endPoint x: 266, endPoint y: 209, distance: 80.1
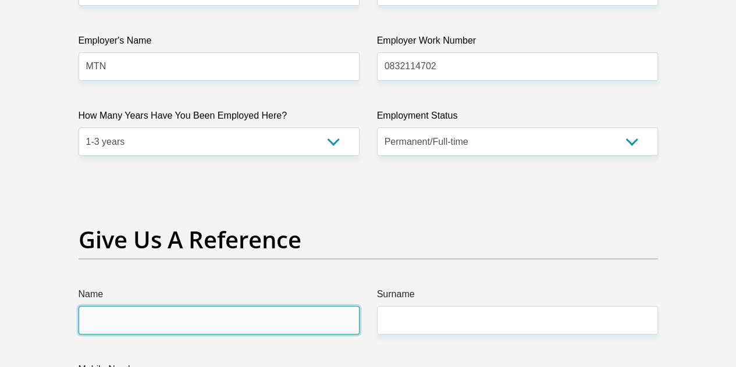
click at [233, 306] on input "Name" at bounding box center [219, 320] width 281 height 29
type input "Thalente"
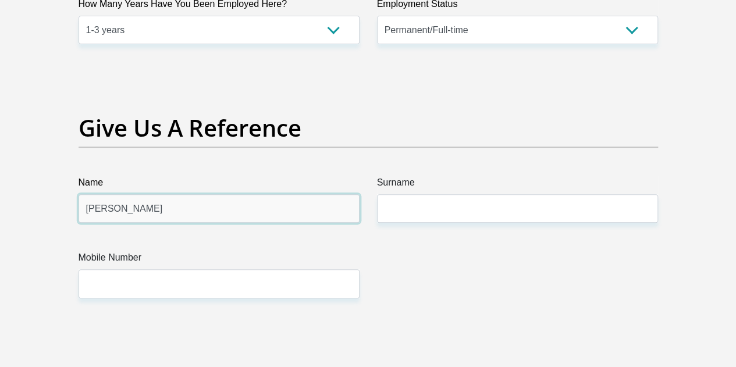
scroll to position [2385, 0]
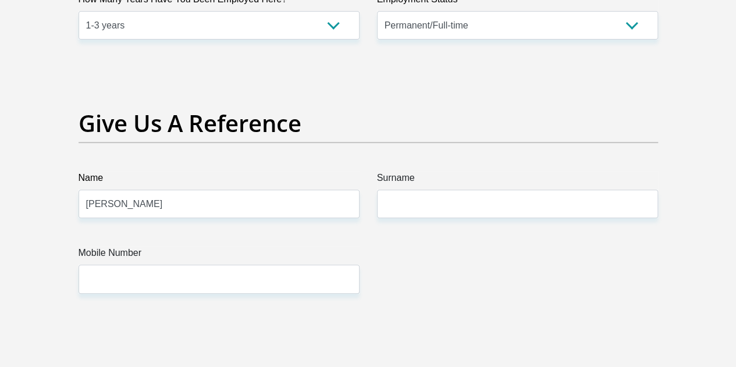
click at [438, 171] on label "Surname" at bounding box center [517, 180] width 281 height 19
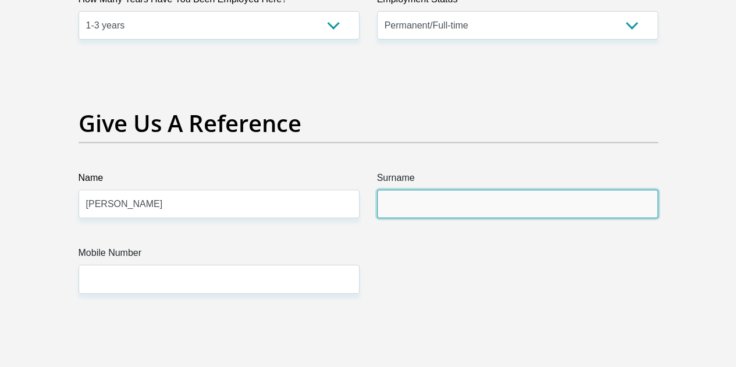
click at [438, 190] on input "Surname" at bounding box center [517, 204] width 281 height 29
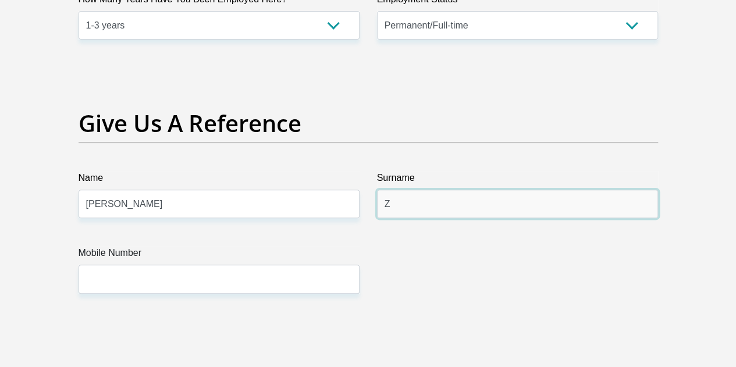
type input "Zikhali"
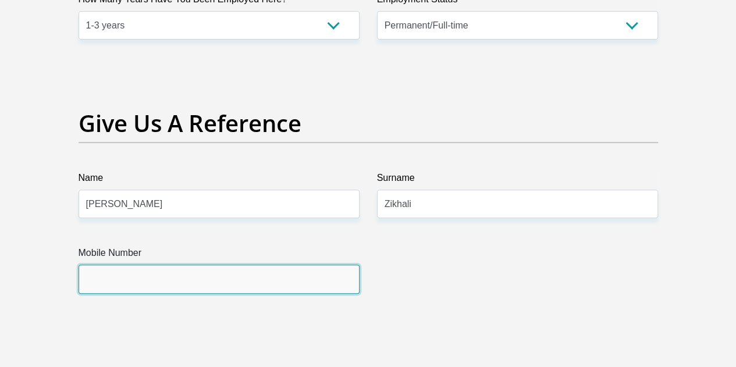
click at [175, 265] on input "Mobile Number" at bounding box center [219, 279] width 281 height 29
type input "0765789303"
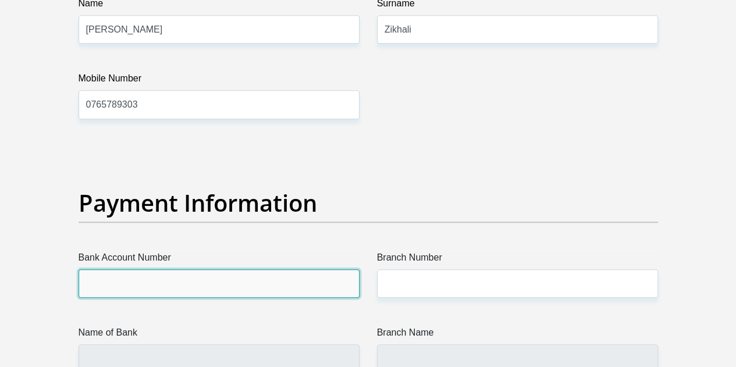
click at [166, 269] on input "Bank Account Number" at bounding box center [219, 283] width 281 height 29
type input "1686170147"
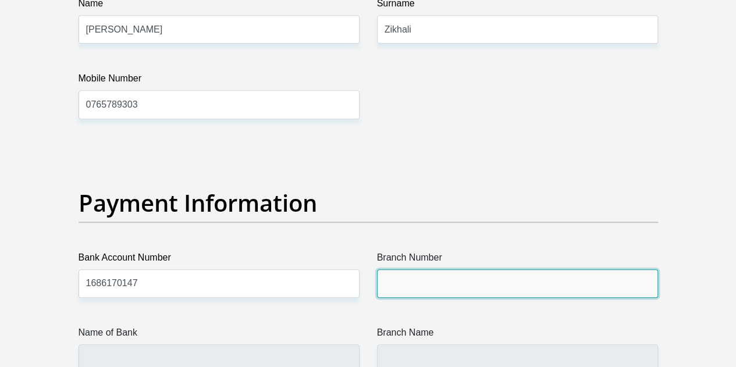
click at [394, 269] on input "Branch Number" at bounding box center [517, 283] width 281 height 29
type input "470010"
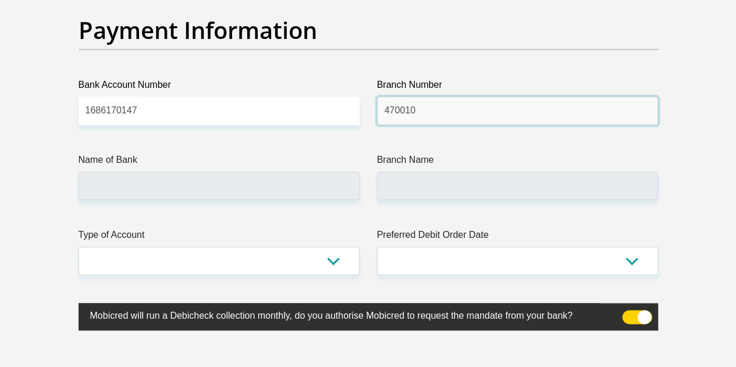
scroll to position [2734, 0]
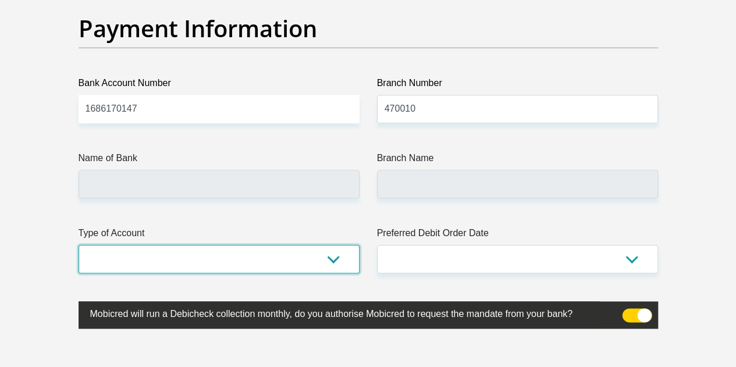
click at [224, 245] on select "Cheque Savings" at bounding box center [219, 259] width 281 height 29
select select "SAV"
click at [79, 245] on select "Cheque Savings" at bounding box center [219, 259] width 281 height 29
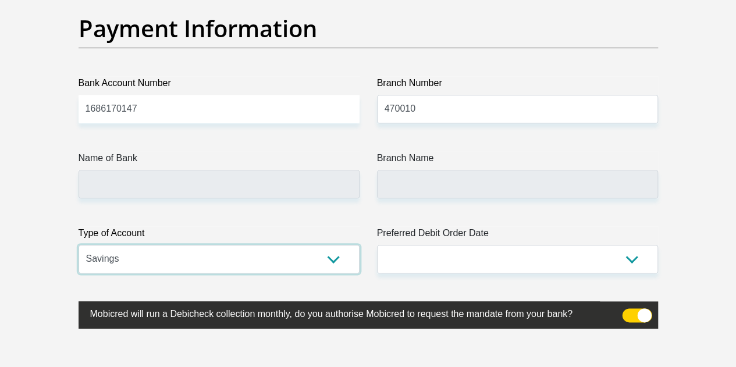
type input "CAPITEC BANK LIMITED"
type input "CAPITEC BANK CPC"
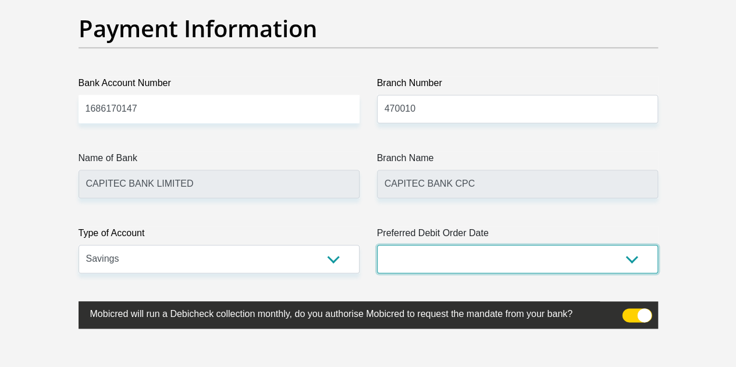
click at [419, 245] on select "1st 2nd 3rd 4th 5th 7th 18th 19th 20th 21st 22nd 23rd 24th 25th 26th 27th 28th …" at bounding box center [517, 259] width 281 height 29
select select "25"
click at [377, 245] on select "1st 2nd 3rd 4th 5th 7th 18th 19th 20th 21st 22nd 23rd 24th 25th 26th 27th 28th …" at bounding box center [517, 259] width 281 height 29
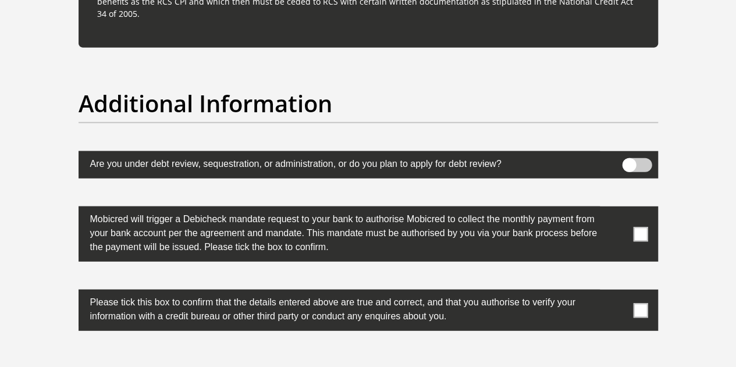
scroll to position [3607, 0]
click at [633, 227] on span at bounding box center [640, 234] width 15 height 15
click at [617, 209] on input "checkbox" at bounding box center [617, 209] width 0 height 0
click at [640, 303] on span at bounding box center [640, 310] width 15 height 15
click at [617, 293] on input "checkbox" at bounding box center [617, 293] width 0 height 0
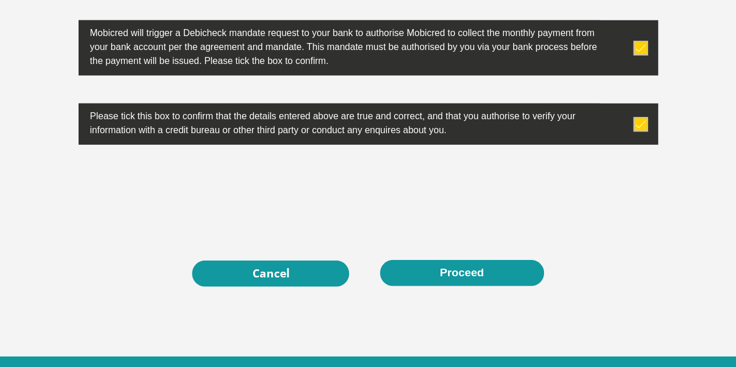
scroll to position [3803, 0]
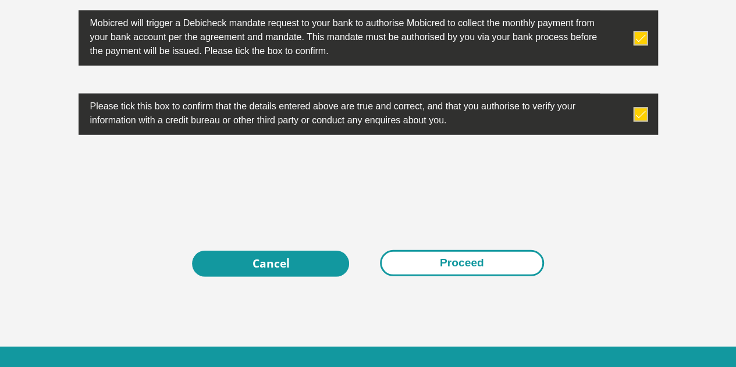
click at [435, 250] on button "Proceed" at bounding box center [462, 263] width 164 height 26
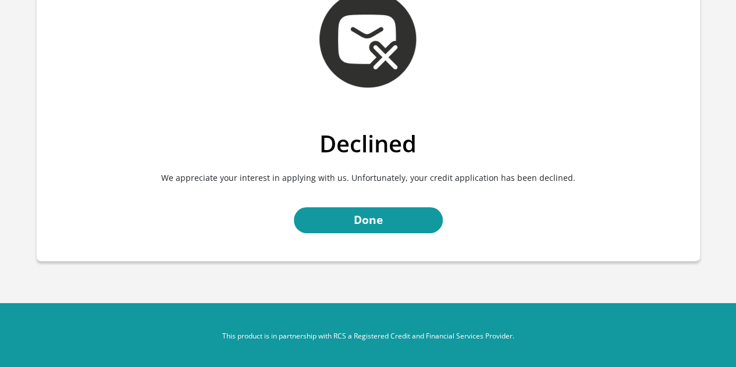
scroll to position [80, 0]
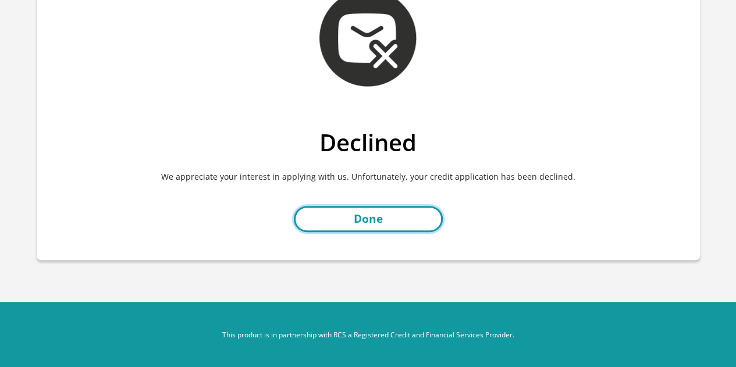
click at [355, 219] on link "Done" at bounding box center [368, 219] width 149 height 26
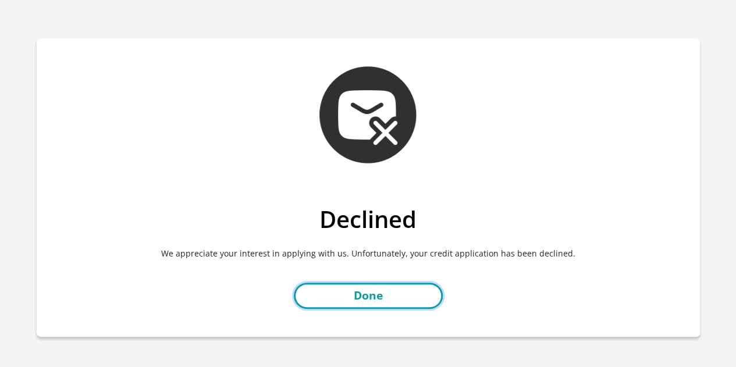
scroll to position [0, 0]
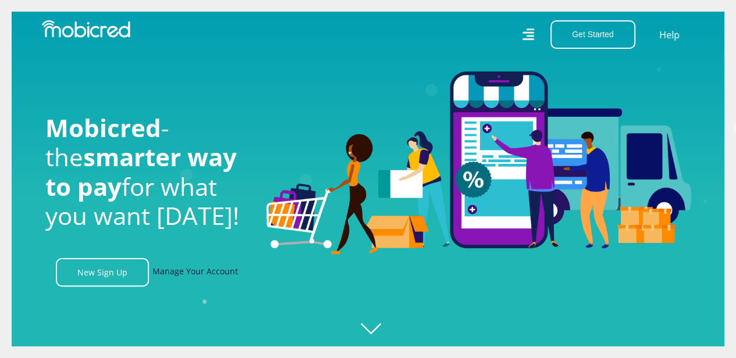
click at [216, 269] on link "Manage Your Account" at bounding box center [195, 272] width 86 height 29
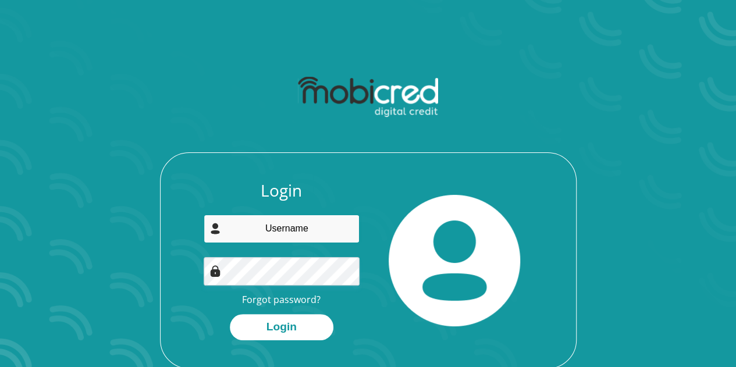
click at [269, 227] on input "email" at bounding box center [282, 229] width 156 height 29
type input "zenah03thabi@gmail.com"
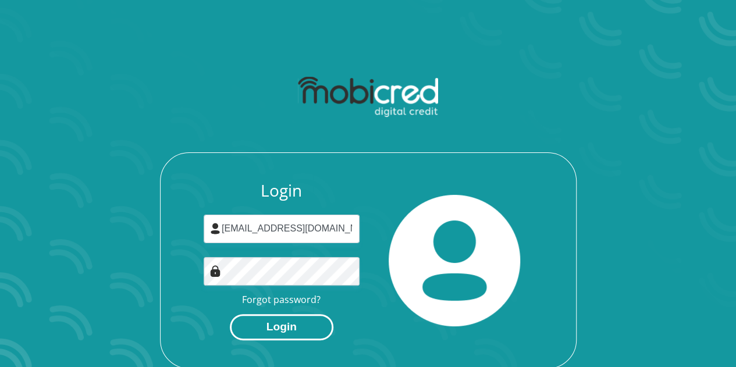
click at [296, 329] on button "Login" at bounding box center [282, 327] width 104 height 26
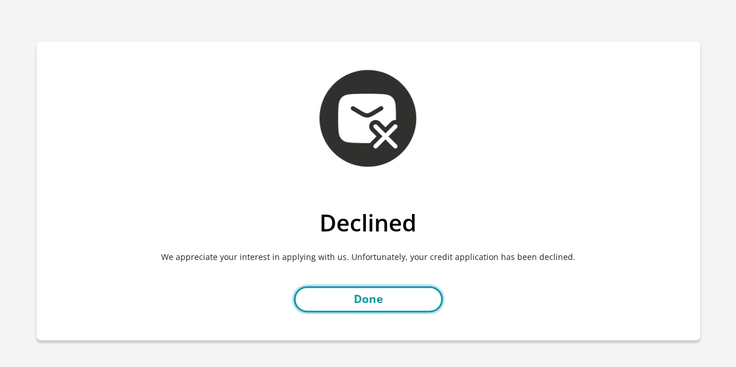
click at [346, 302] on link "Done" at bounding box center [368, 299] width 149 height 26
